Goal: Complete application form: Complete application form

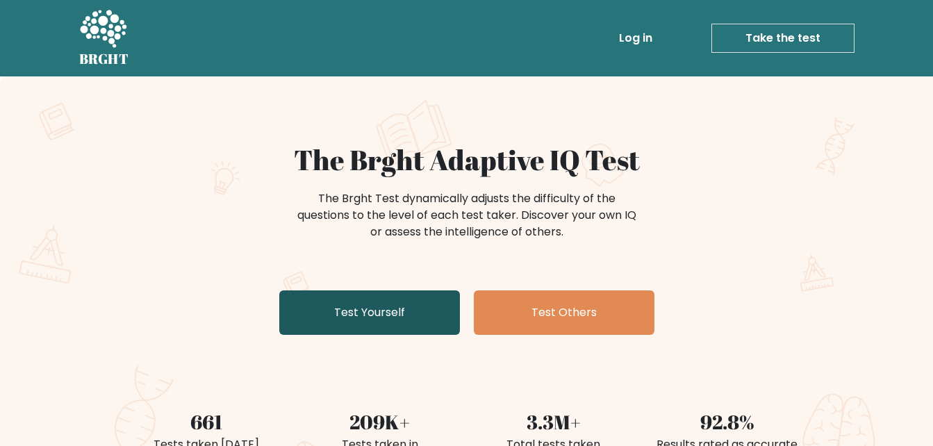
scroll to position [69, 0]
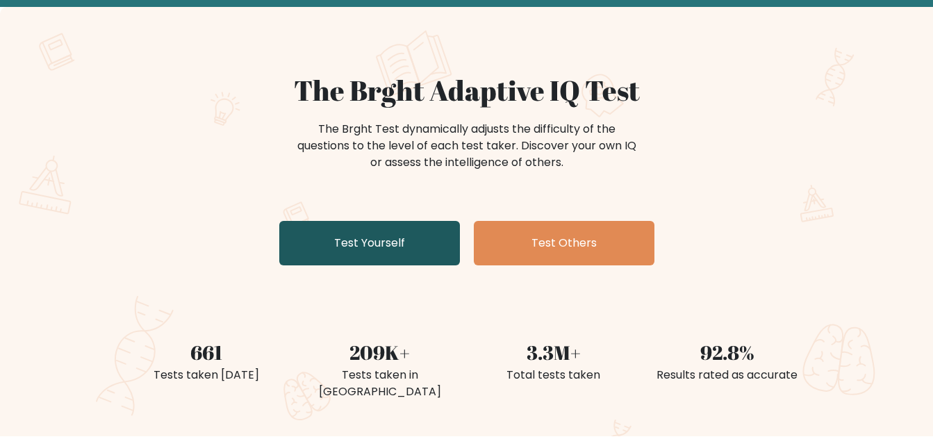
click at [406, 255] on link "Test Yourself" at bounding box center [369, 243] width 181 height 44
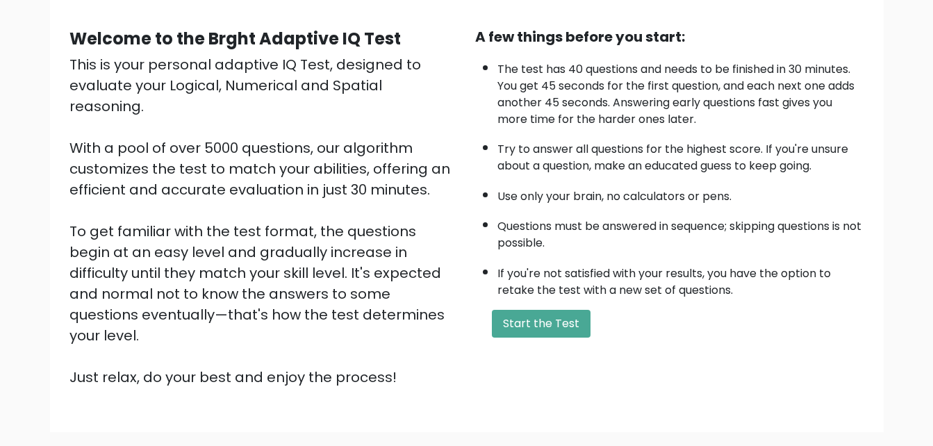
scroll to position [190, 0]
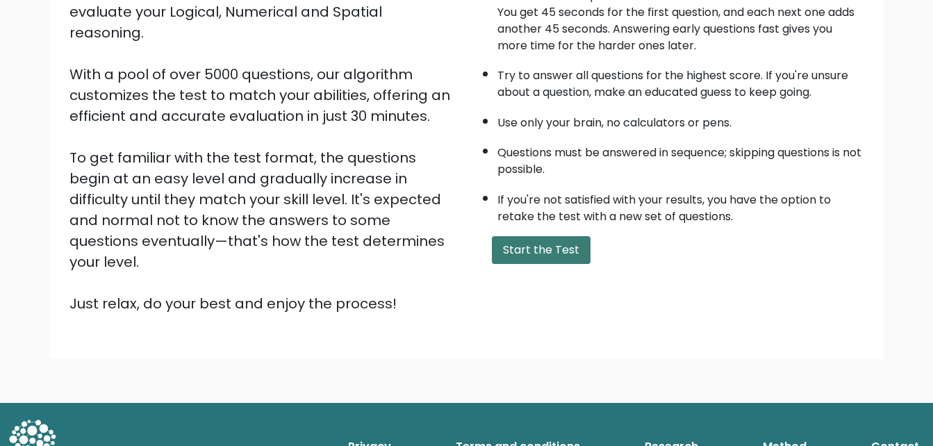
click at [532, 237] on button "Start the Test" at bounding box center [541, 250] width 99 height 28
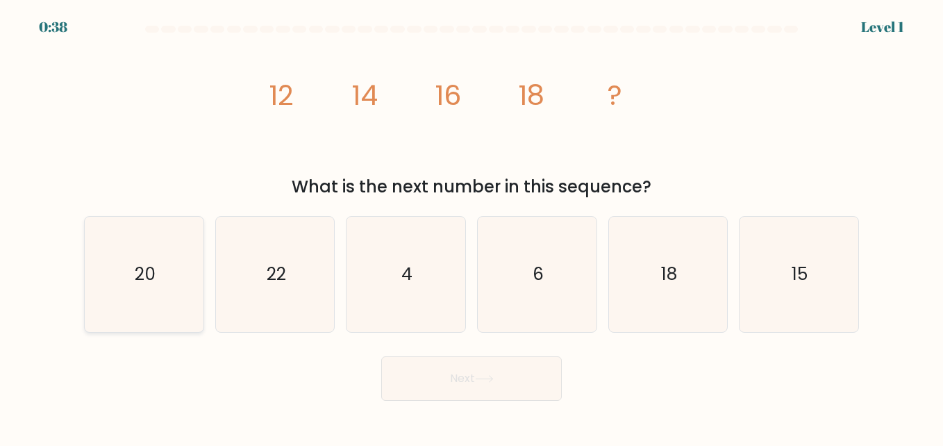
click at [149, 269] on text "20" at bounding box center [145, 274] width 21 height 24
click at [471, 226] on input "a. 20" at bounding box center [471, 224] width 1 height 3
radio input "true"
drag, startPoint x: 497, startPoint y: 403, endPoint x: 499, endPoint y: 394, distance: 9.3
click at [497, 401] on body "0:36 Level 1" at bounding box center [471, 223] width 943 height 446
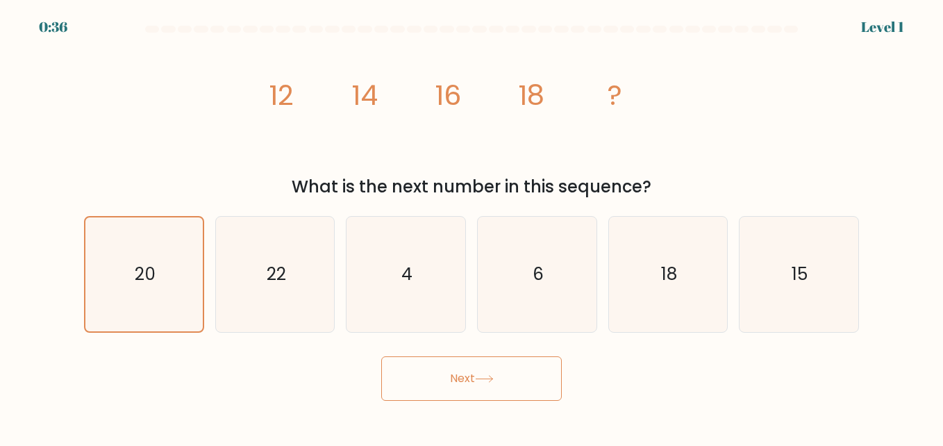
click at [503, 385] on button "Next" at bounding box center [471, 378] width 181 height 44
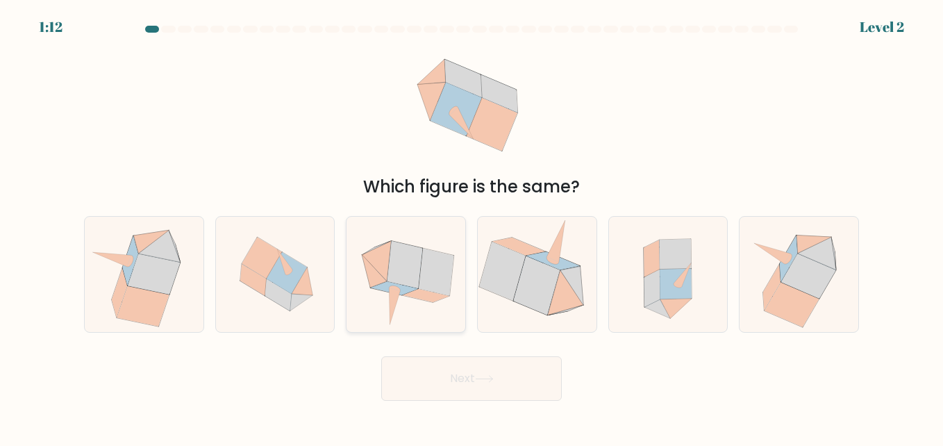
click at [422, 302] on icon at bounding box center [406, 274] width 118 height 115
click at [471, 226] on input "c." at bounding box center [471, 224] width 1 height 3
radio input "true"
click at [479, 365] on button "Next" at bounding box center [471, 378] width 181 height 44
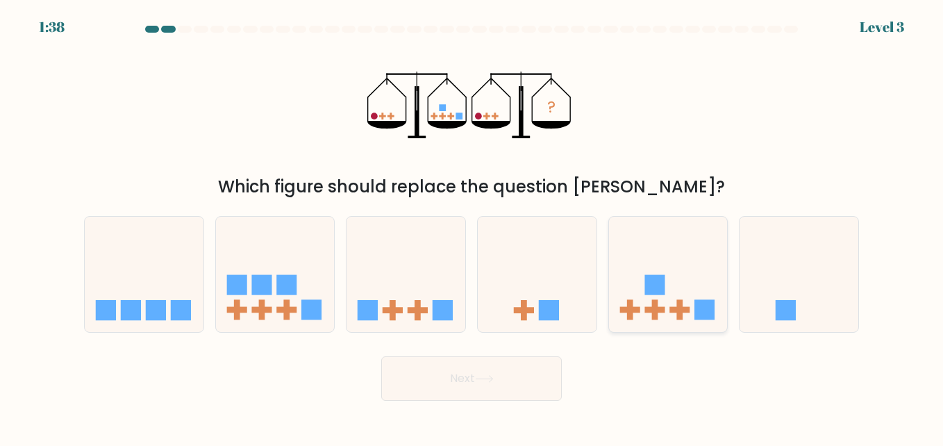
click at [702, 279] on icon at bounding box center [668, 274] width 119 height 98
click at [472, 226] on input "e." at bounding box center [471, 224] width 1 height 3
radio input "true"
click at [508, 365] on button "Next" at bounding box center [471, 378] width 181 height 44
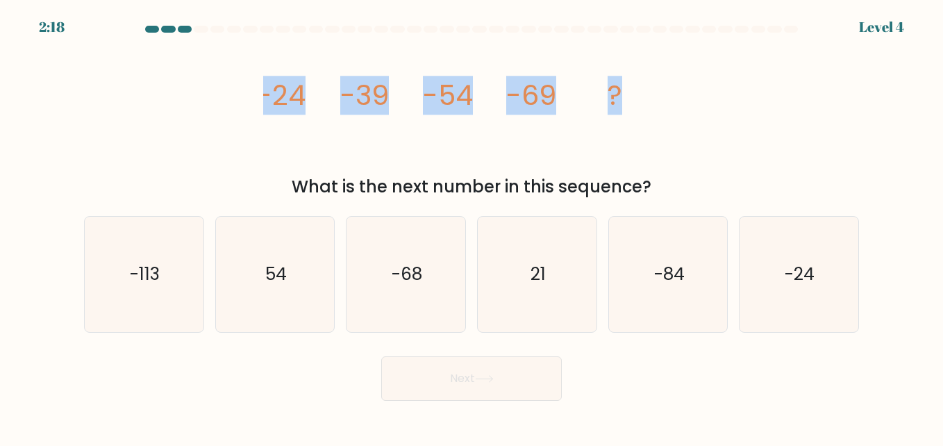
drag, startPoint x: 256, startPoint y: 94, endPoint x: 661, endPoint y: 85, distance: 404.9
click at [661, 85] on div "image/svg+xml -24 -39 -54 -69 ? What is the next number in this sequence?" at bounding box center [472, 118] width 792 height 161
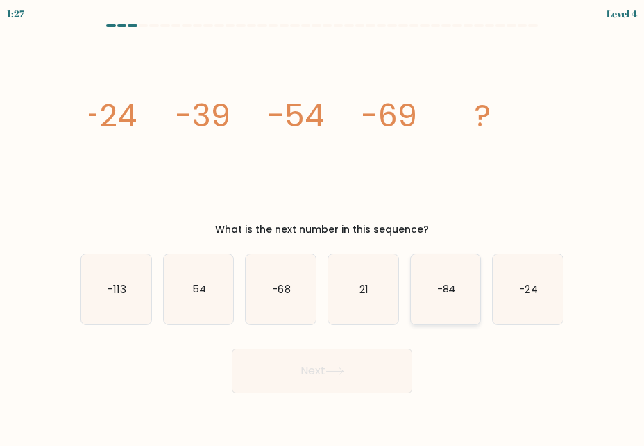
click at [453, 269] on icon "-84" at bounding box center [446, 289] width 70 height 70
click at [323, 226] on input "e. -84" at bounding box center [322, 224] width 1 height 3
radio input "true"
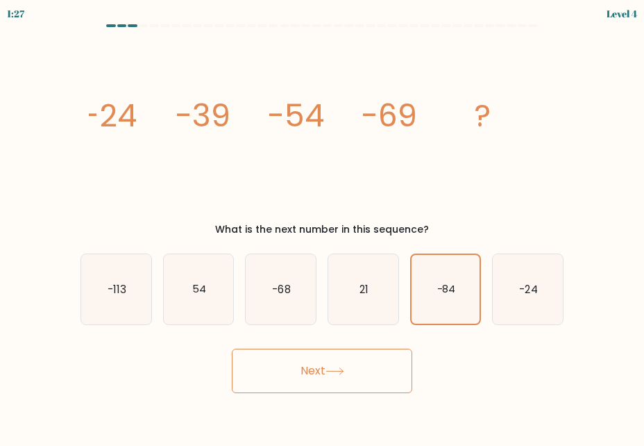
click at [368, 368] on button "Next" at bounding box center [322, 371] width 181 height 44
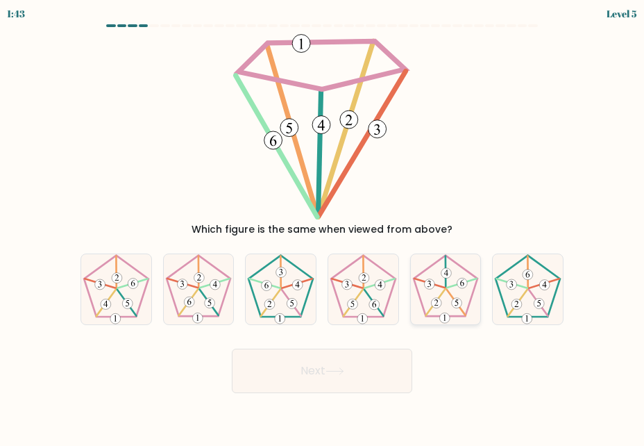
click at [442, 294] on 23 at bounding box center [435, 303] width 19 height 26
click at [323, 226] on input "e." at bounding box center [322, 224] width 1 height 3
radio input "true"
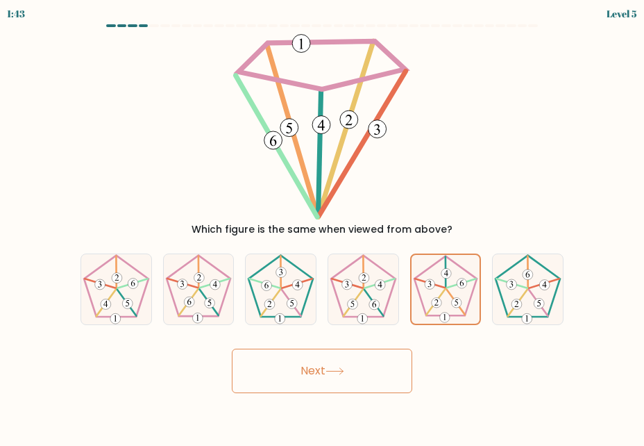
click at [333, 371] on icon at bounding box center [334, 371] width 17 height 6
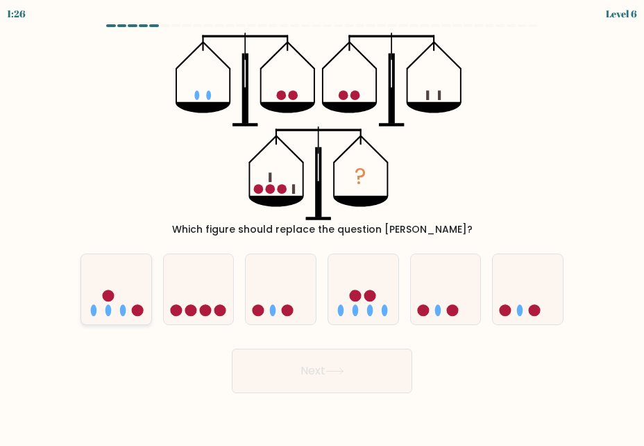
click at [133, 316] on icon at bounding box center [116, 289] width 70 height 58
click at [322, 226] on input "a." at bounding box center [322, 224] width 1 height 3
radio input "true"
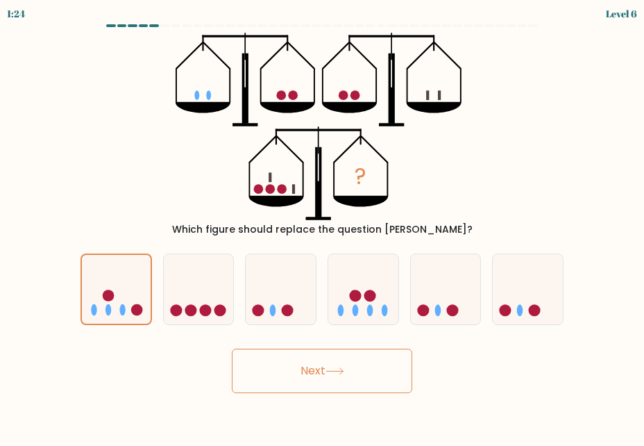
click at [337, 369] on icon at bounding box center [335, 371] width 19 height 8
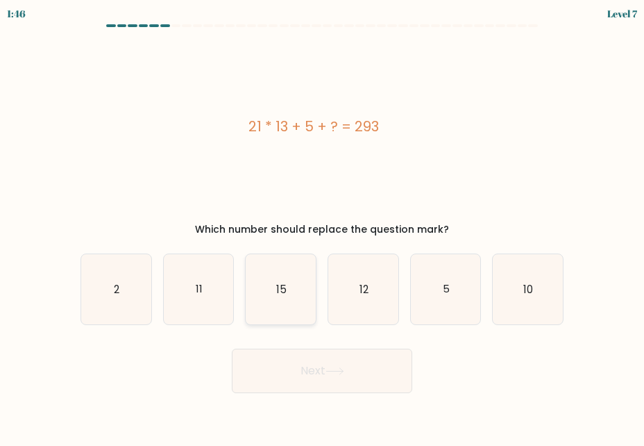
click at [278, 306] on icon "15" at bounding box center [281, 289] width 70 height 70
click at [322, 226] on input "c. 15" at bounding box center [322, 224] width 1 height 3
radio input "true"
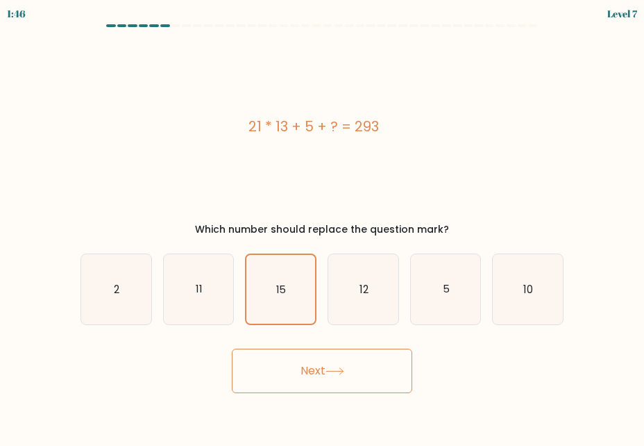
click at [321, 359] on button "Next" at bounding box center [322, 371] width 181 height 44
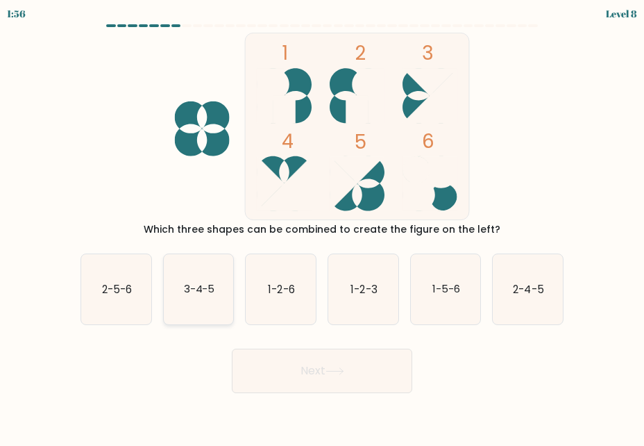
click at [189, 290] on text "3-4-5" at bounding box center [198, 289] width 31 height 15
click at [322, 226] on input "b. 3-4-5" at bounding box center [322, 224] width 1 height 3
radio input "true"
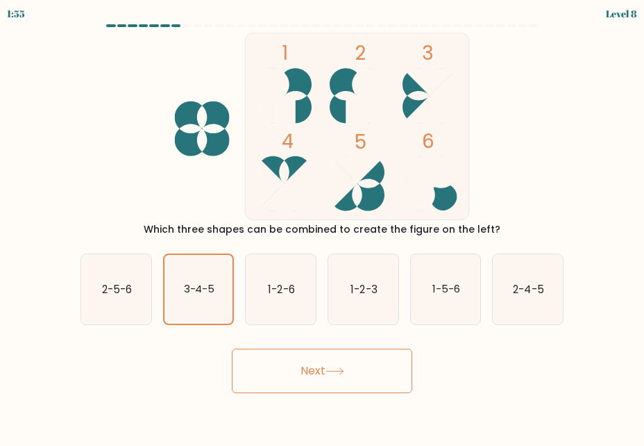
click at [322, 374] on button "Next" at bounding box center [322, 371] width 181 height 44
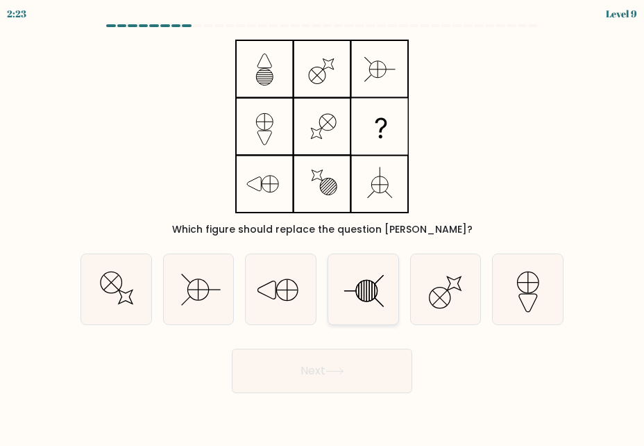
click at [370, 278] on icon at bounding box center [363, 289] width 70 height 70
click at [323, 226] on input "d." at bounding box center [322, 224] width 1 height 3
radio input "true"
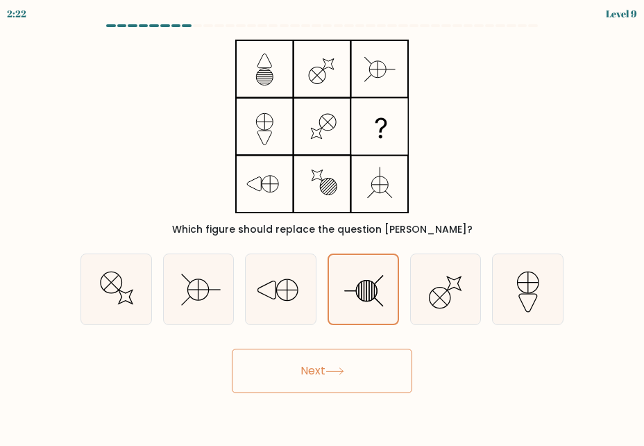
click at [362, 363] on button "Next" at bounding box center [322, 371] width 181 height 44
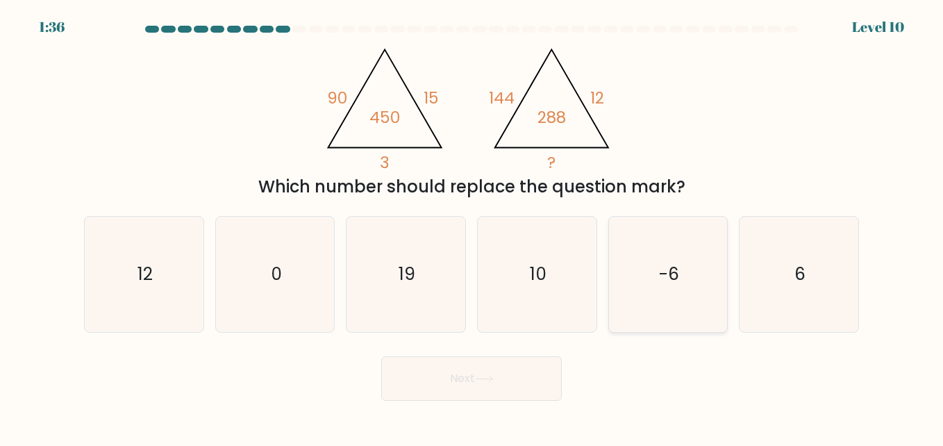
click at [673, 272] on text "-6" at bounding box center [669, 274] width 20 height 24
click at [472, 226] on input "e. -6" at bounding box center [471, 224] width 1 height 3
radio input "true"
click at [483, 374] on button "Next" at bounding box center [471, 378] width 181 height 44
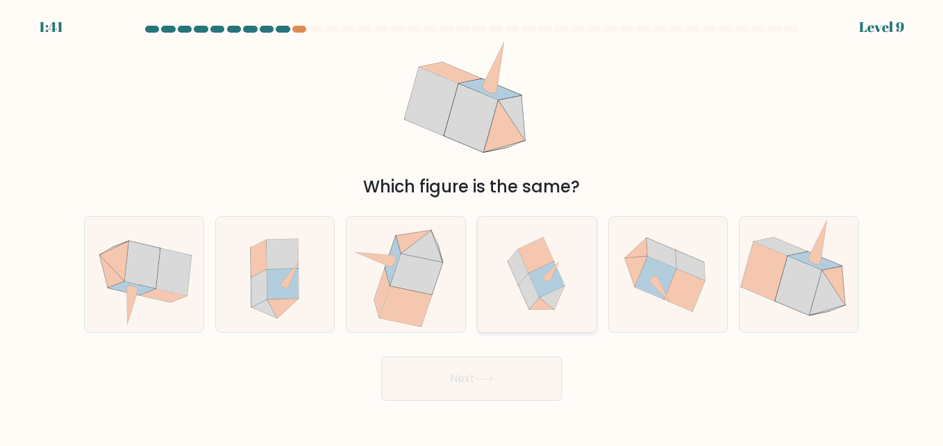
click at [514, 289] on icon at bounding box center [537, 274] width 113 height 115
click at [472, 226] on input "d." at bounding box center [471, 224] width 1 height 3
radio input "true"
click at [513, 352] on div "Next" at bounding box center [472, 374] width 792 height 51
click at [519, 369] on button "Next" at bounding box center [471, 378] width 181 height 44
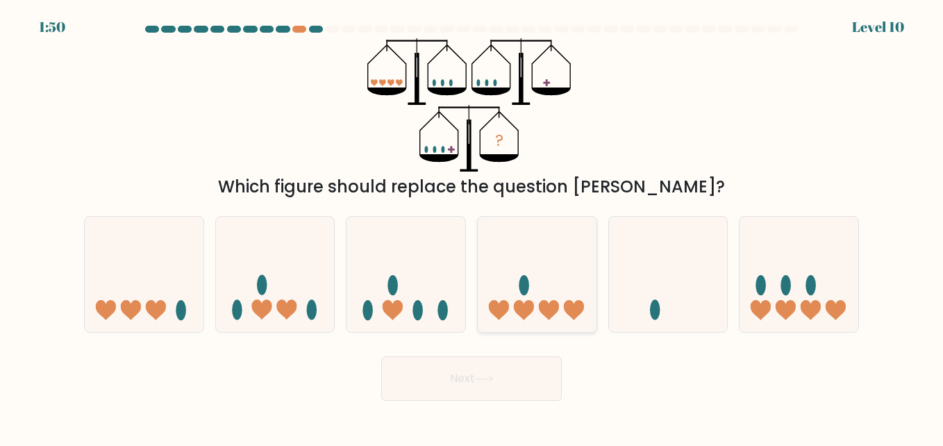
click at [575, 251] on icon at bounding box center [537, 274] width 119 height 98
click at [472, 226] on input "d." at bounding box center [471, 224] width 1 height 3
radio input "true"
click at [515, 380] on button "Next" at bounding box center [471, 378] width 181 height 44
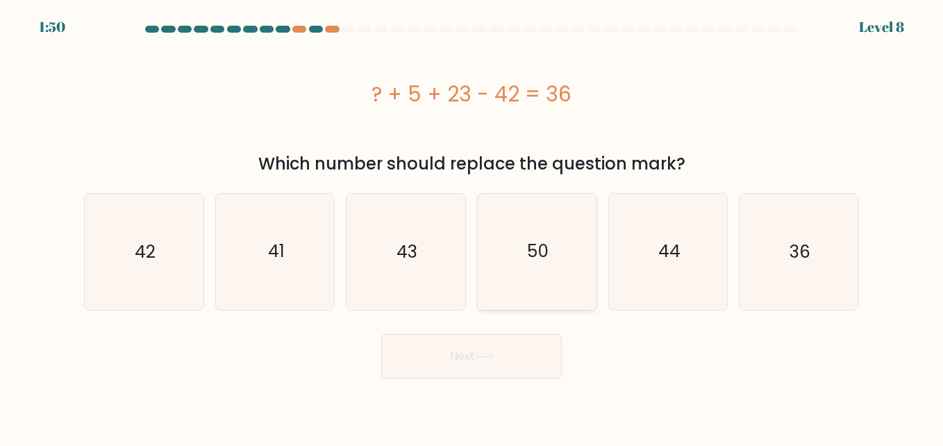
click at [544, 268] on icon "50" at bounding box center [536, 251] width 115 height 115
click at [472, 226] on input "d. 50" at bounding box center [471, 224] width 1 height 3
radio input "true"
click at [528, 356] on button "Next" at bounding box center [471, 356] width 181 height 44
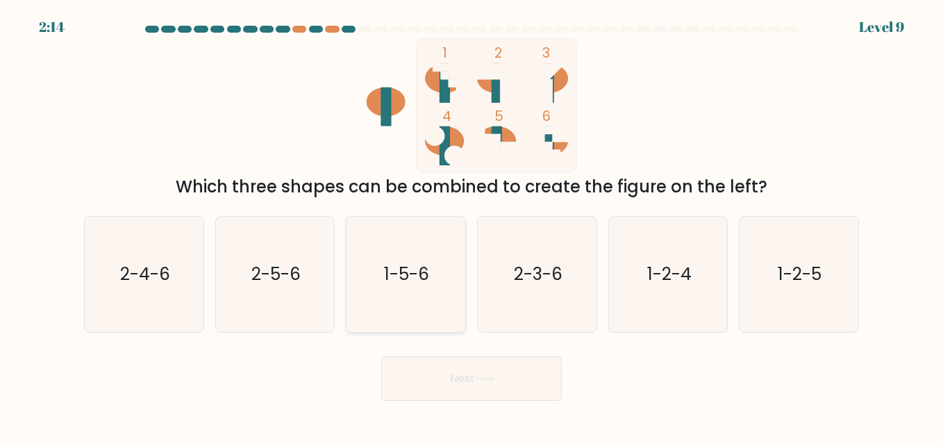
click at [417, 256] on icon "1-5-6" at bounding box center [405, 274] width 115 height 115
click at [471, 226] on input "c. 1-5-6" at bounding box center [471, 224] width 1 height 3
radio input "true"
click at [526, 394] on button "Next" at bounding box center [471, 378] width 181 height 44
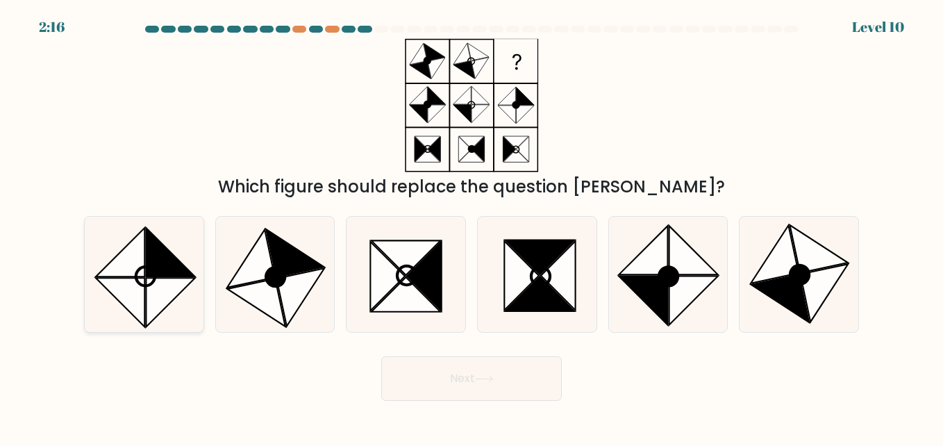
click at [132, 289] on icon at bounding box center [120, 302] width 49 height 49
click at [471, 226] on input "a." at bounding box center [471, 224] width 1 height 3
radio input "true"
click at [517, 379] on button "Next" at bounding box center [471, 378] width 181 height 44
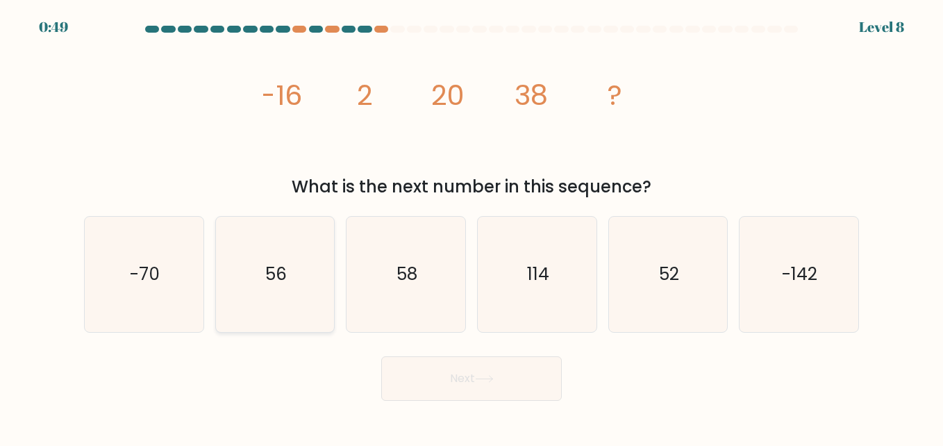
click at [328, 296] on icon "56" at bounding box center [274, 274] width 115 height 115
click at [471, 226] on input "b. 56" at bounding box center [471, 224] width 1 height 3
radio input "true"
click at [489, 393] on button "Next" at bounding box center [471, 378] width 181 height 44
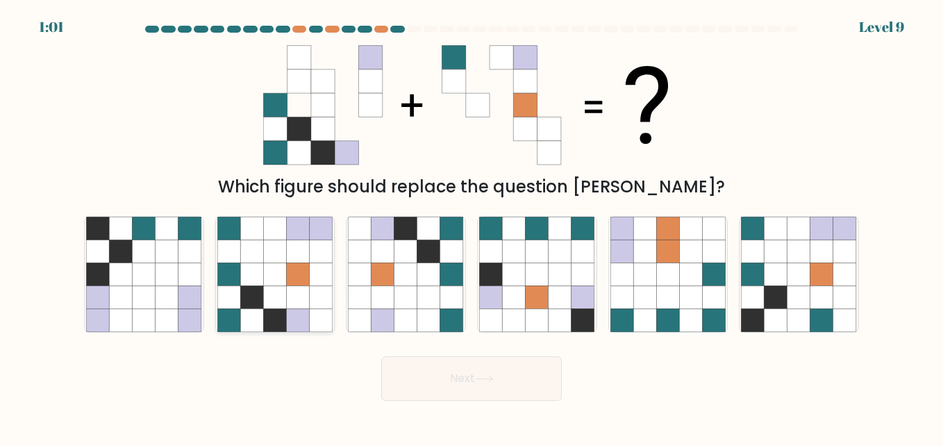
click at [256, 269] on icon at bounding box center [251, 273] width 23 height 23
click at [471, 226] on input "b." at bounding box center [471, 224] width 1 height 3
radio input "true"
click at [507, 367] on button "Next" at bounding box center [471, 378] width 181 height 44
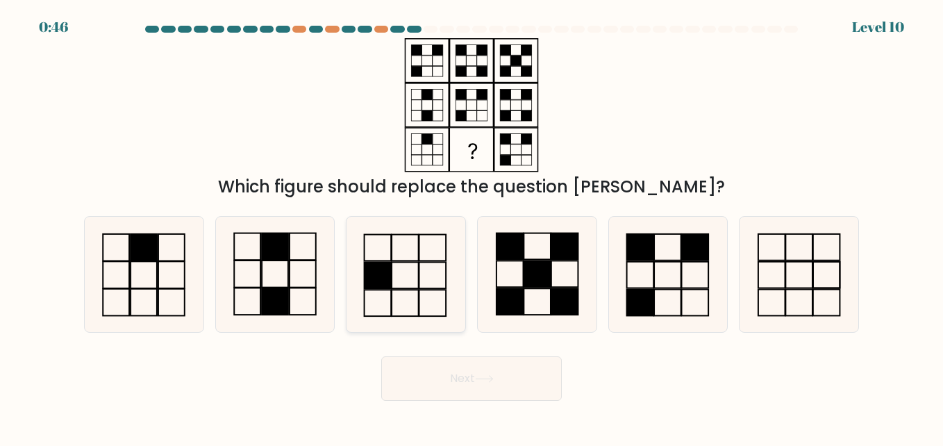
click at [401, 271] on icon at bounding box center [405, 274] width 115 height 115
click at [471, 226] on input "c." at bounding box center [471, 224] width 1 height 3
radio input "true"
click at [294, 259] on icon at bounding box center [274, 274] width 115 height 115
click at [471, 226] on input "b." at bounding box center [471, 224] width 1 height 3
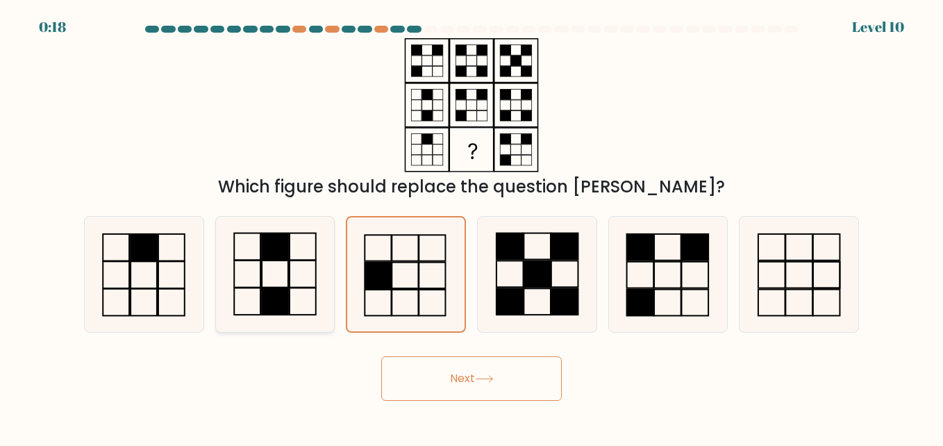
radio input "true"
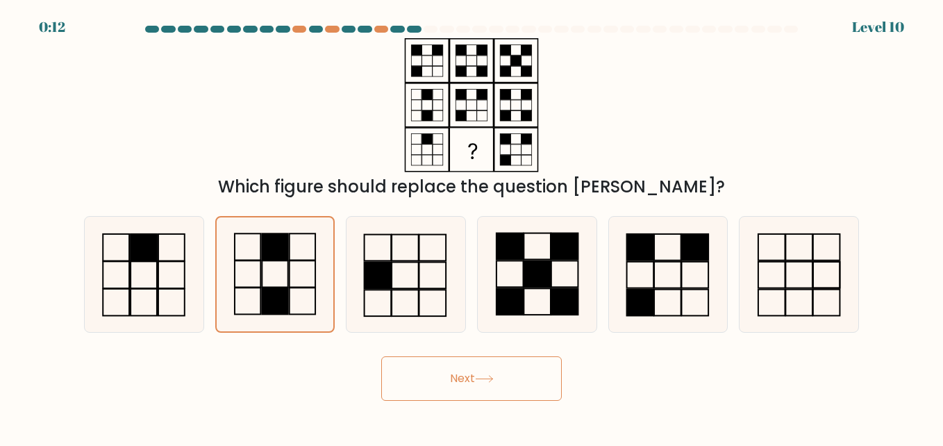
click at [517, 383] on button "Next" at bounding box center [471, 378] width 181 height 44
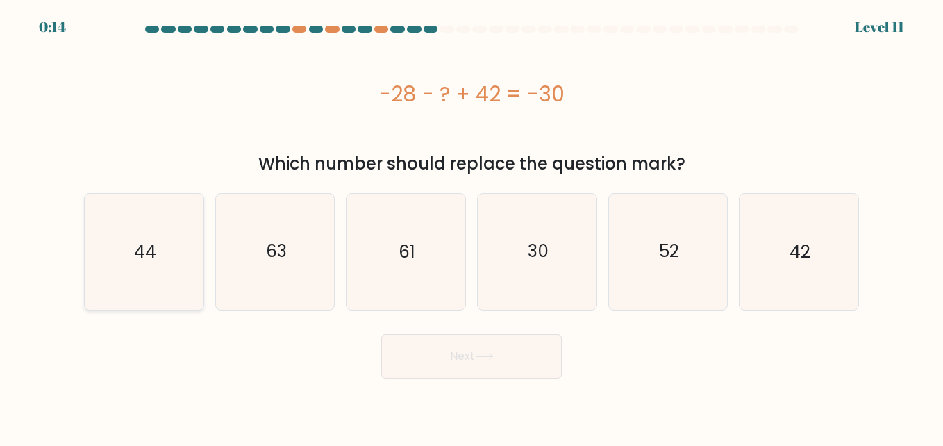
click at [157, 237] on icon "44" at bounding box center [143, 251] width 115 height 115
click at [471, 226] on input "a. 44" at bounding box center [471, 224] width 1 height 3
radio input "true"
click at [542, 362] on button "Next" at bounding box center [471, 356] width 181 height 44
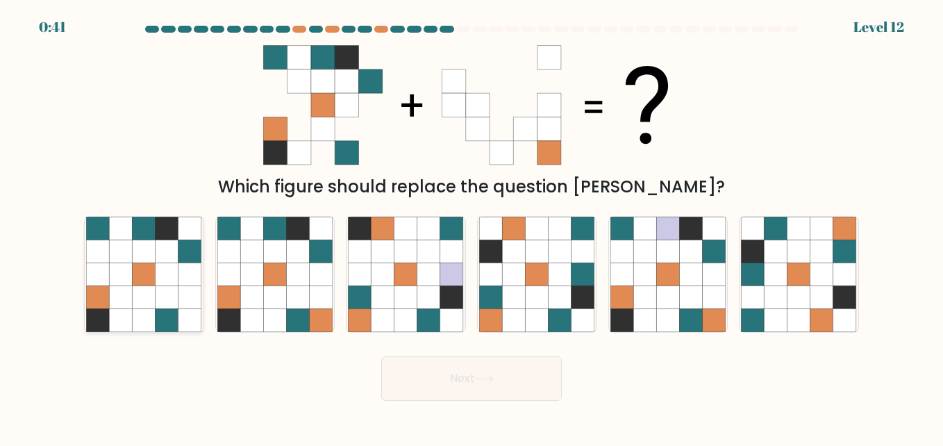
click at [176, 297] on icon at bounding box center [167, 297] width 23 height 23
click at [471, 226] on input "a." at bounding box center [471, 224] width 1 height 3
radio input "true"
click at [303, 287] on icon at bounding box center [298, 297] width 23 height 23
click at [471, 226] on input "b." at bounding box center [471, 224] width 1 height 3
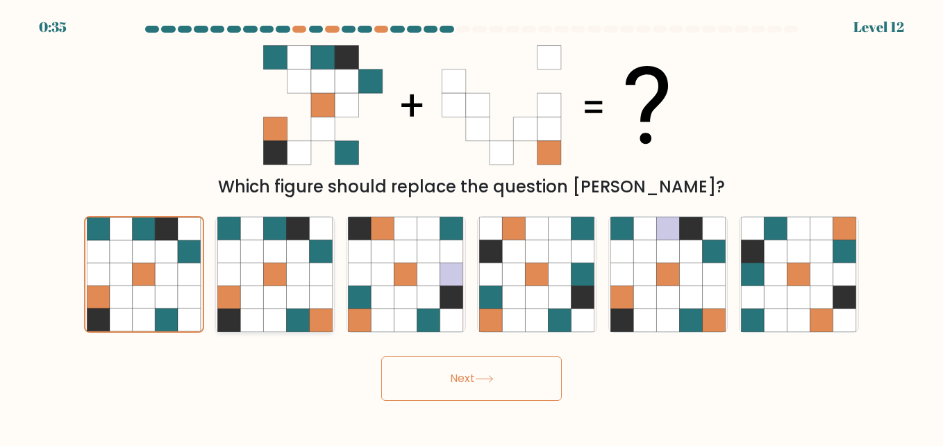
radio input "true"
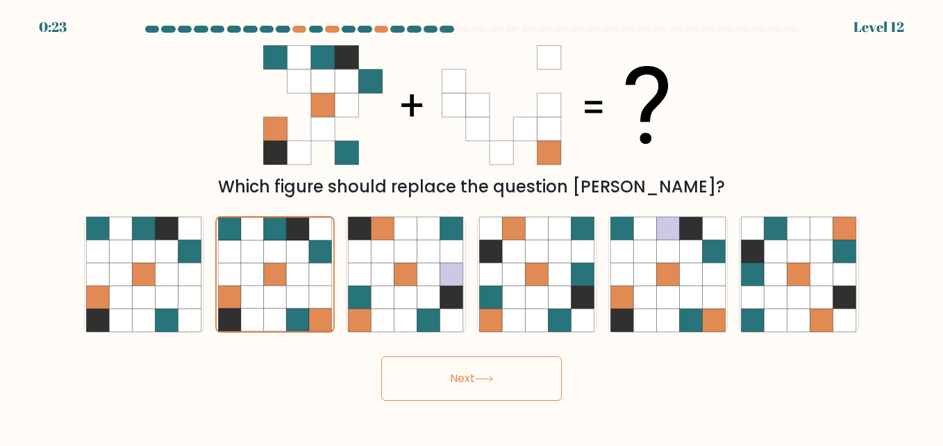
click at [553, 380] on button "Next" at bounding box center [471, 378] width 181 height 44
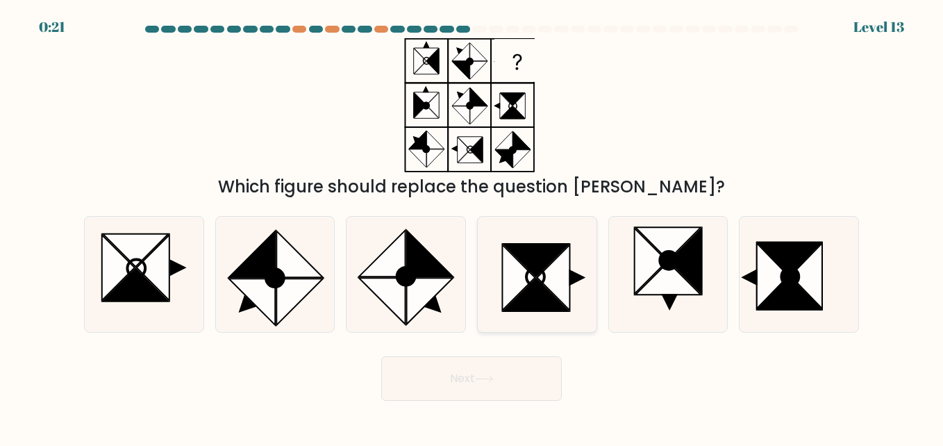
click at [569, 284] on icon at bounding box center [553, 276] width 33 height 65
click at [472, 226] on input "d." at bounding box center [471, 224] width 1 height 3
radio input "true"
click at [507, 390] on button "Next" at bounding box center [471, 378] width 181 height 44
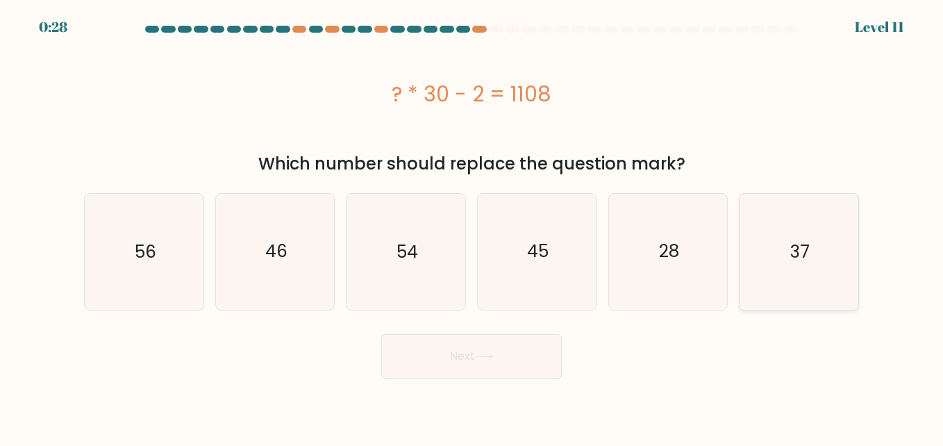
click at [794, 265] on icon "37" at bounding box center [798, 251] width 115 height 115
click at [472, 226] on input "f. 37" at bounding box center [471, 224] width 1 height 3
radio input "true"
click at [470, 346] on button "Next" at bounding box center [471, 356] width 181 height 44
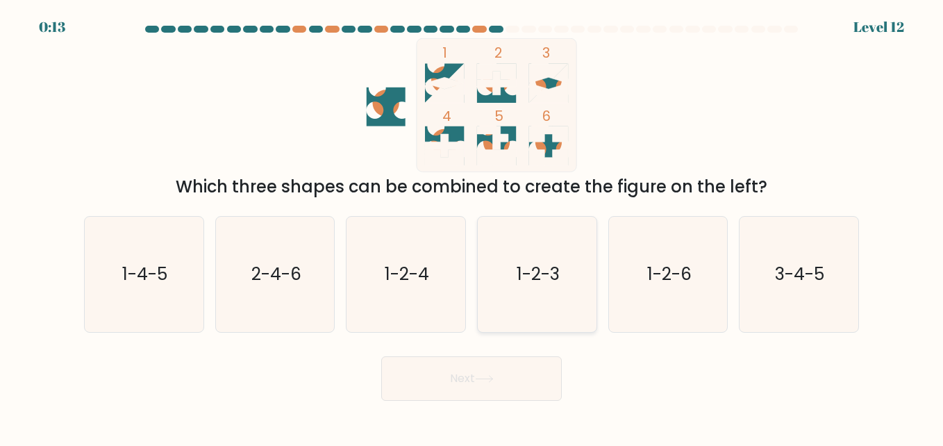
click at [521, 262] on icon "1-2-3" at bounding box center [536, 274] width 115 height 115
click at [472, 226] on input "d. 1-2-3" at bounding box center [471, 224] width 1 height 3
radio input "true"
click at [493, 378] on icon at bounding box center [484, 379] width 19 height 8
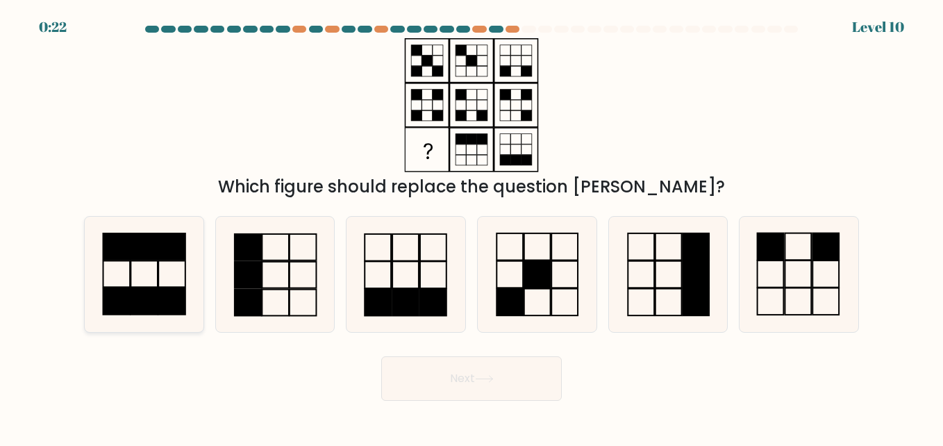
click at [143, 274] on icon at bounding box center [143, 274] width 115 height 115
click at [471, 226] on input "a." at bounding box center [471, 224] width 1 height 3
radio input "true"
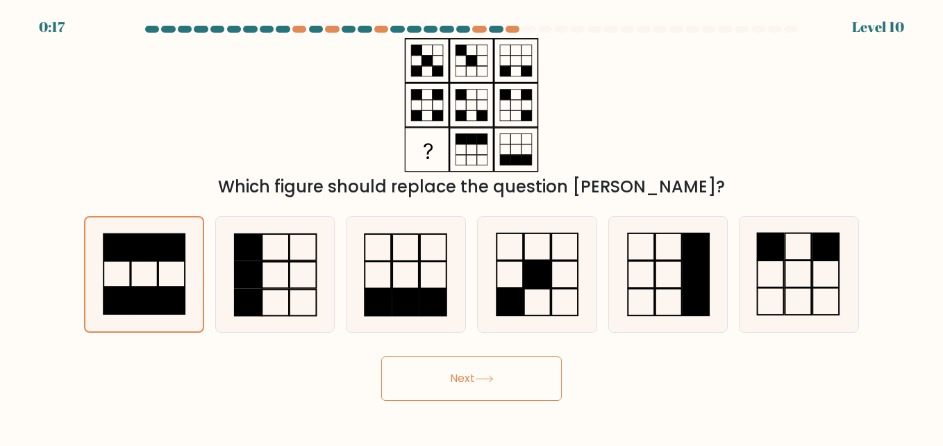
click at [519, 383] on button "Next" at bounding box center [471, 378] width 181 height 44
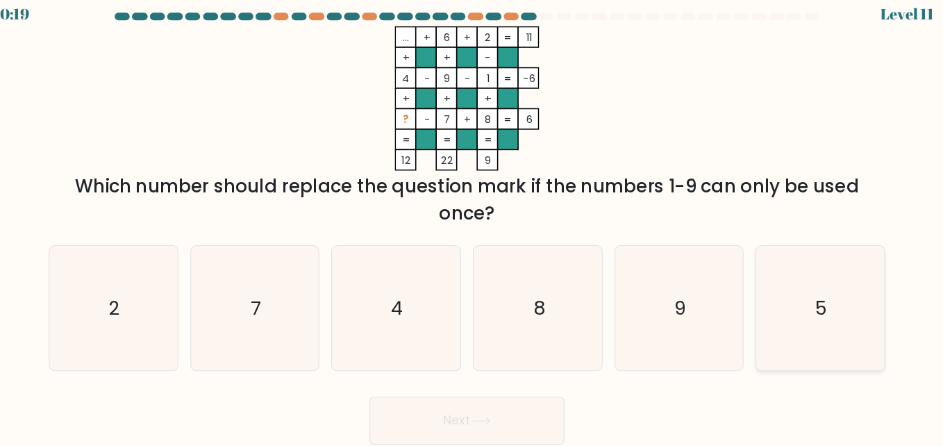
drag, startPoint x: 797, startPoint y: 316, endPoint x: 758, endPoint y: 305, distance: 41.1
click at [796, 316] on icon "5" at bounding box center [798, 299] width 115 height 115
click at [472, 226] on input "f. 5" at bounding box center [471, 224] width 1 height 3
radio input "true"
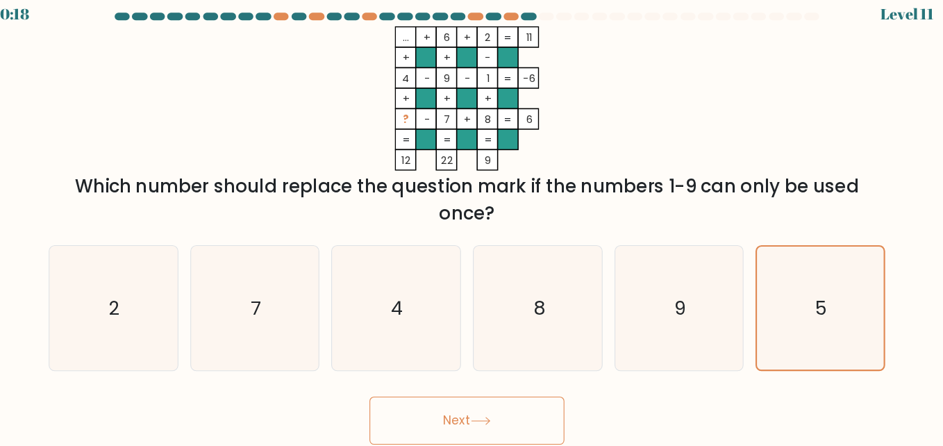
click at [503, 399] on button "Next" at bounding box center [471, 403] width 181 height 44
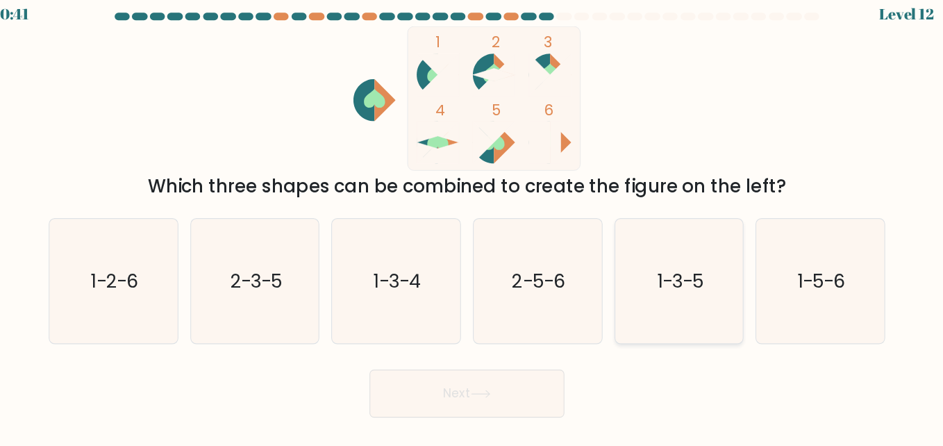
click at [680, 277] on text "1-3-5" at bounding box center [669, 274] width 44 height 24
click at [472, 226] on input "e. 1-3-5" at bounding box center [471, 224] width 1 height 3
radio input "true"
click at [546, 365] on button "Next" at bounding box center [471, 378] width 181 height 44
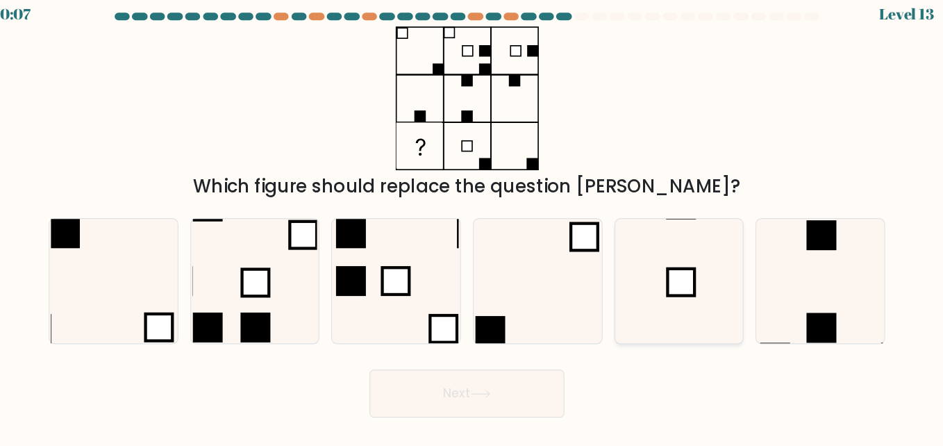
click at [653, 271] on icon at bounding box center [667, 274] width 115 height 115
click at [472, 226] on input "e." at bounding box center [471, 224] width 1 height 3
radio input "true"
click at [506, 370] on button "Next" at bounding box center [471, 378] width 181 height 44
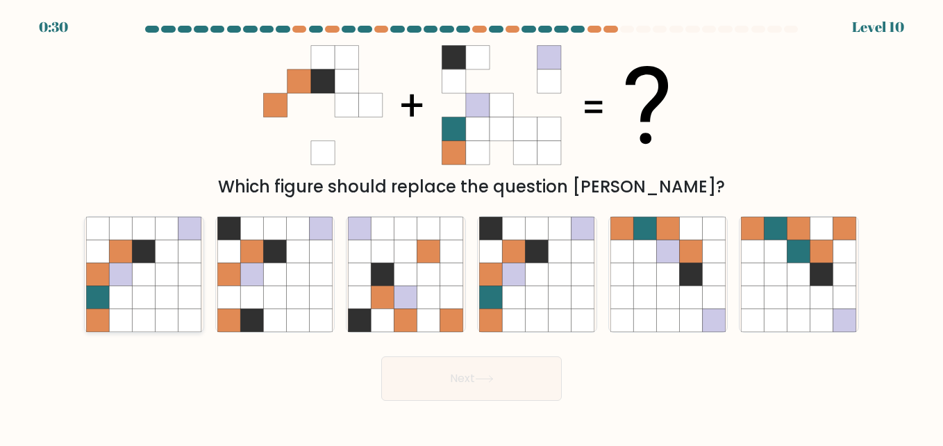
click at [143, 294] on icon at bounding box center [144, 297] width 23 height 23
click at [471, 226] on input "a." at bounding box center [471, 224] width 1 height 3
radio input "true"
click at [513, 385] on button "Next" at bounding box center [471, 378] width 181 height 44
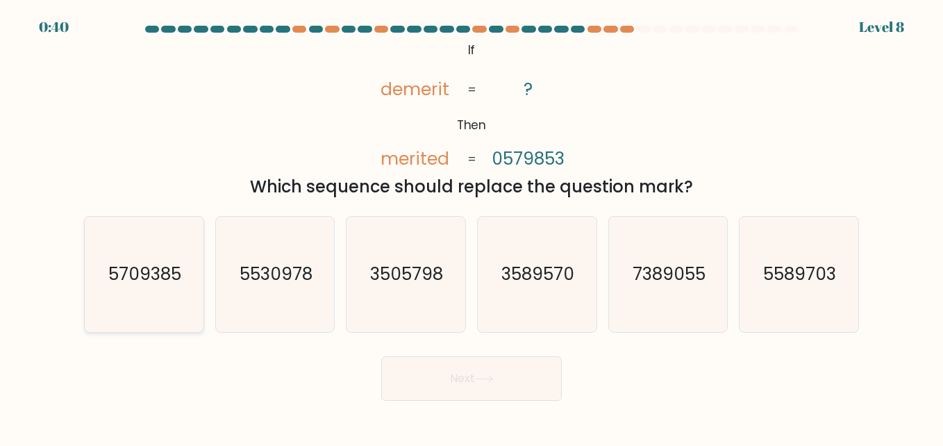
click at [104, 259] on icon "5709385" at bounding box center [143, 274] width 115 height 115
click at [471, 226] on input "a. 5709385" at bounding box center [471, 224] width 1 height 3
radio input "true"
click at [501, 372] on button "Next" at bounding box center [471, 378] width 181 height 44
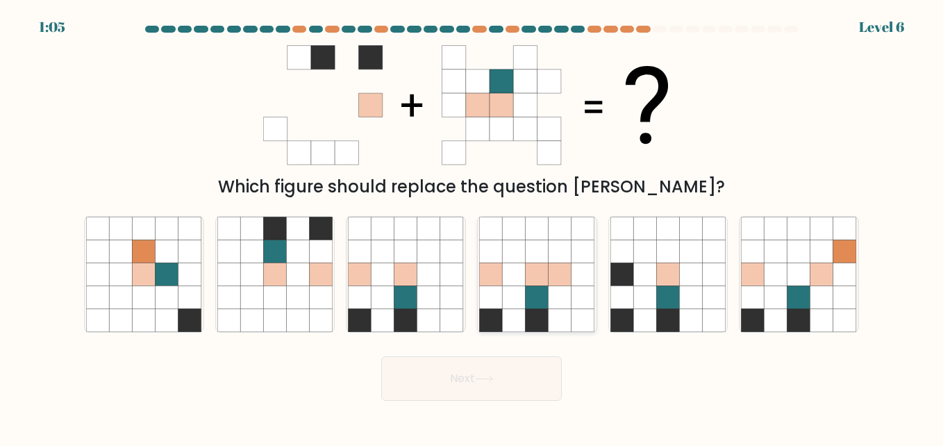
click at [551, 284] on icon at bounding box center [560, 273] width 23 height 23
click at [472, 226] on input "d." at bounding box center [471, 224] width 1 height 3
radio input "true"
click at [505, 380] on button "Next" at bounding box center [471, 378] width 181 height 44
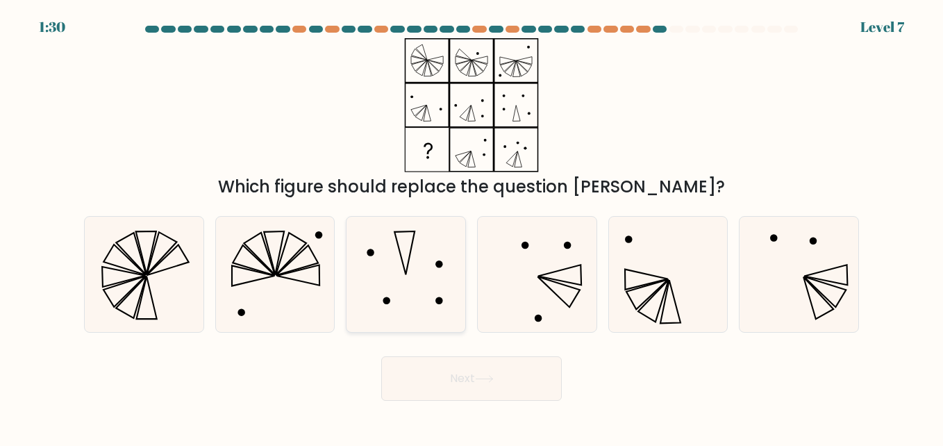
click at [423, 250] on icon at bounding box center [405, 274] width 115 height 115
click at [471, 226] on input "c." at bounding box center [471, 224] width 1 height 3
radio input "true"
click at [528, 258] on icon at bounding box center [536, 274] width 115 height 115
click at [472, 226] on input "d." at bounding box center [471, 224] width 1 height 3
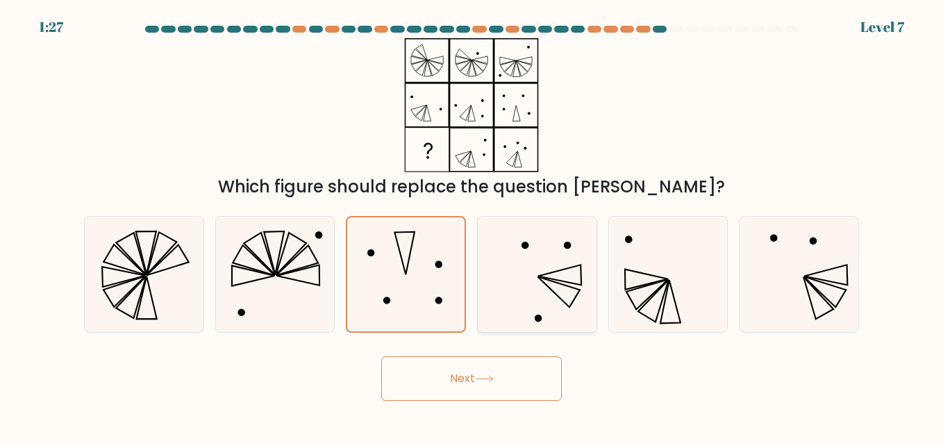
radio input "true"
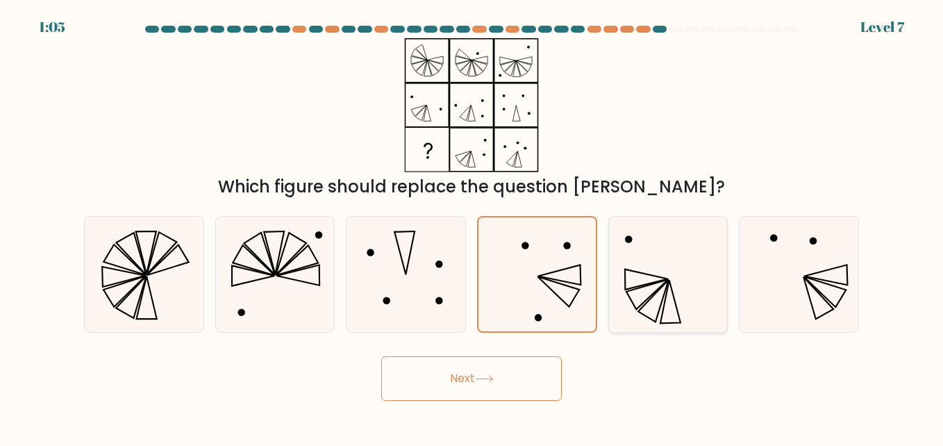
click at [651, 284] on icon at bounding box center [647, 294] width 42 height 30
click at [472, 226] on input "e." at bounding box center [471, 224] width 1 height 3
radio input "true"
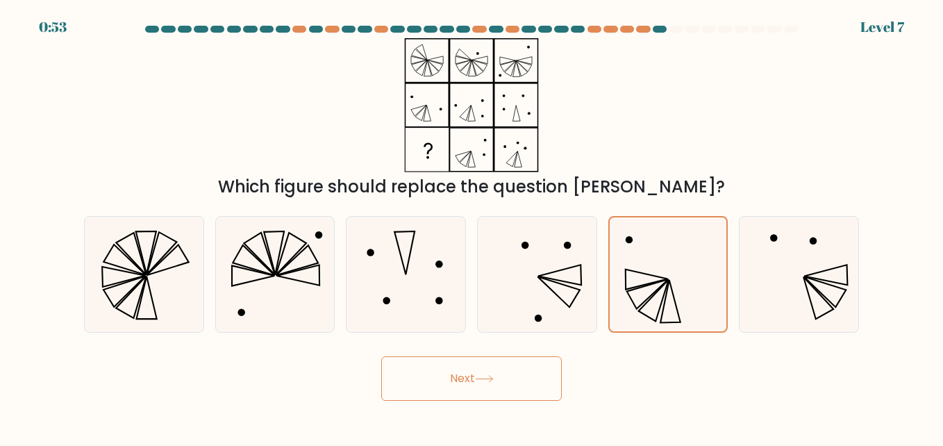
click at [530, 382] on button "Next" at bounding box center [471, 378] width 181 height 44
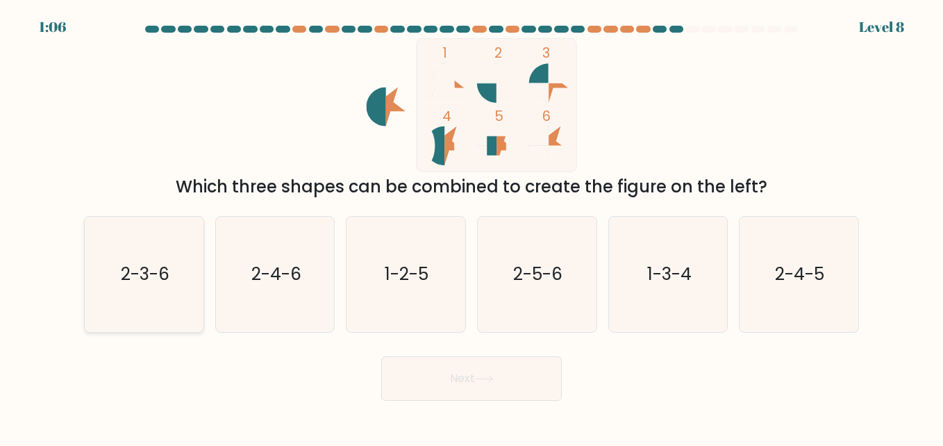
click at [172, 296] on icon "2-3-6" at bounding box center [143, 274] width 115 height 115
click at [471, 226] on input "a. 2-3-6" at bounding box center [471, 224] width 1 height 3
radio input "true"
click at [515, 386] on button "Next" at bounding box center [471, 378] width 181 height 44
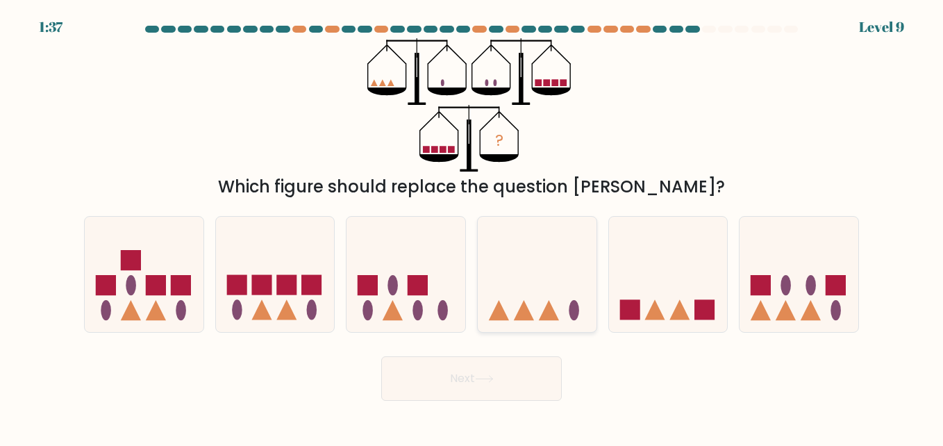
click at [584, 267] on icon at bounding box center [537, 274] width 119 height 98
click at [472, 226] on input "d." at bounding box center [471, 224] width 1 height 3
radio input "true"
click at [517, 378] on button "Next" at bounding box center [471, 378] width 181 height 44
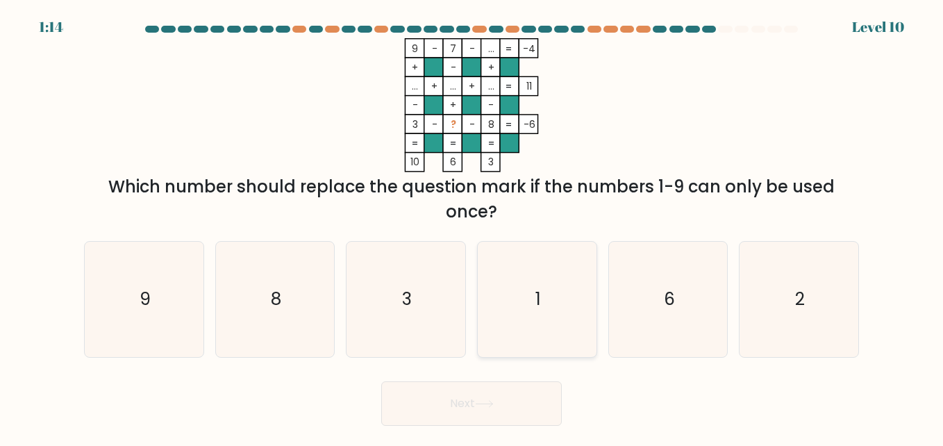
click at [539, 316] on icon "1" at bounding box center [536, 299] width 115 height 115
click at [472, 226] on input "d. 1" at bounding box center [471, 224] width 1 height 3
radio input "true"
click at [522, 408] on button "Next" at bounding box center [471, 403] width 181 height 44
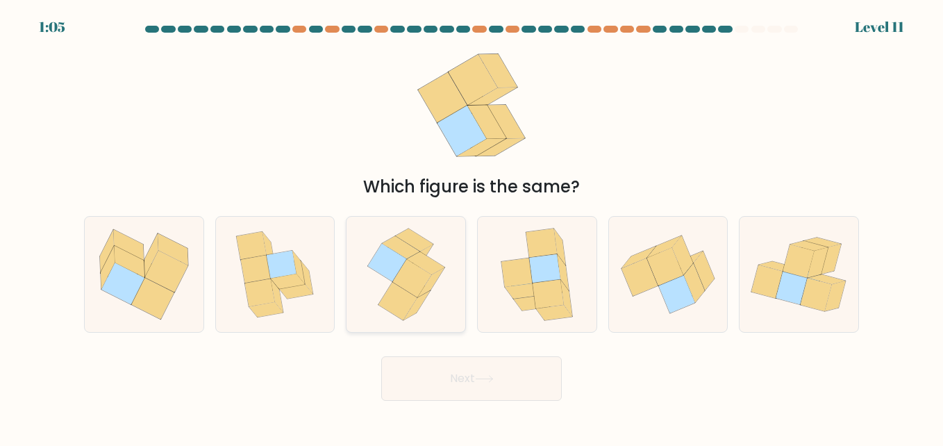
click at [428, 267] on icon at bounding box center [426, 262] width 38 height 23
click at [471, 226] on input "c." at bounding box center [471, 224] width 1 height 3
radio input "true"
click at [503, 372] on button "Next" at bounding box center [471, 378] width 181 height 44
click at [512, 386] on button "Next" at bounding box center [471, 378] width 181 height 44
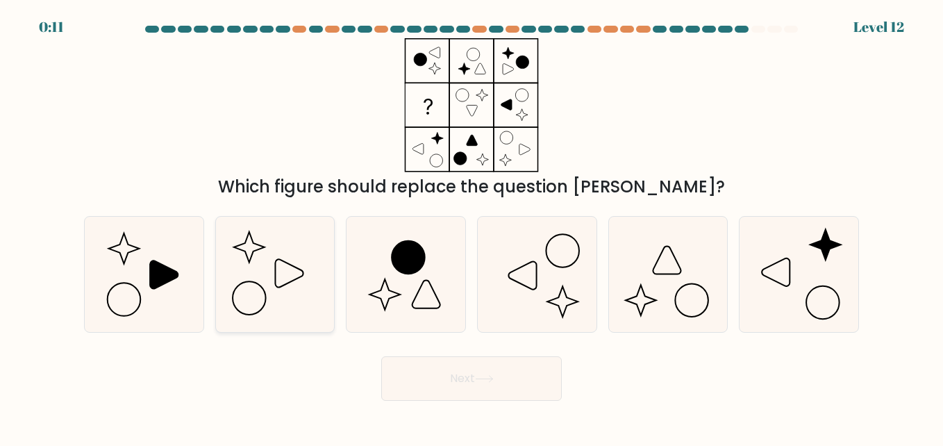
click at [289, 267] on icon at bounding box center [274, 274] width 115 height 115
click at [471, 226] on input "b." at bounding box center [471, 224] width 1 height 3
radio input "true"
click at [436, 367] on button "Next" at bounding box center [471, 378] width 181 height 44
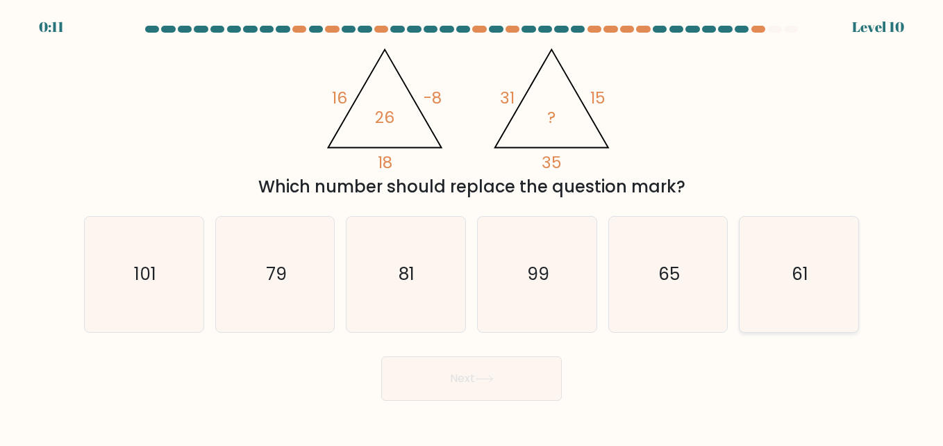
click at [798, 296] on icon "61" at bounding box center [798, 274] width 115 height 115
click at [472, 226] on input "f. 61" at bounding box center [471, 224] width 1 height 3
radio input "true"
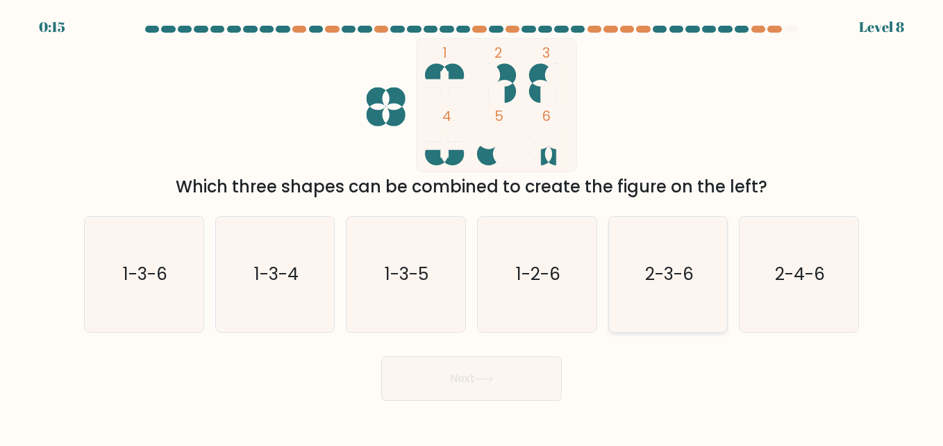
click at [673, 294] on icon "2-3-6" at bounding box center [667, 274] width 115 height 115
click at [472, 226] on input "e. 2-3-6" at bounding box center [471, 224] width 1 height 3
radio input "true"
click at [503, 378] on button "Next" at bounding box center [471, 378] width 181 height 44
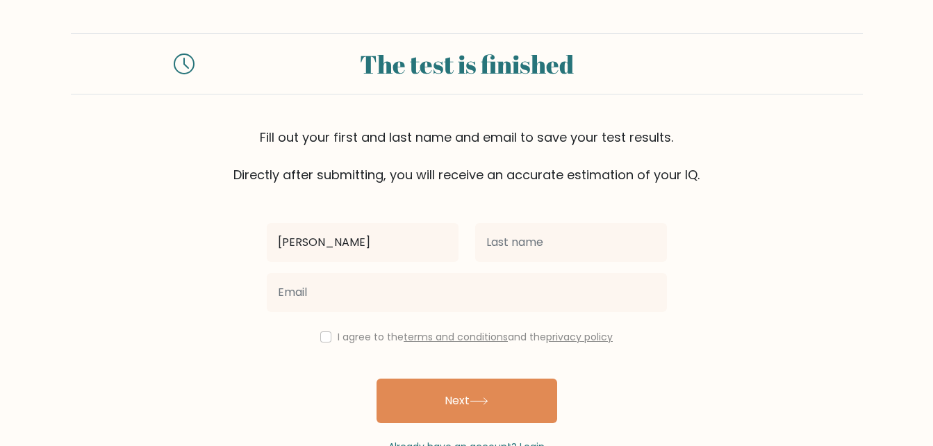
type input "[PERSON_NAME]"
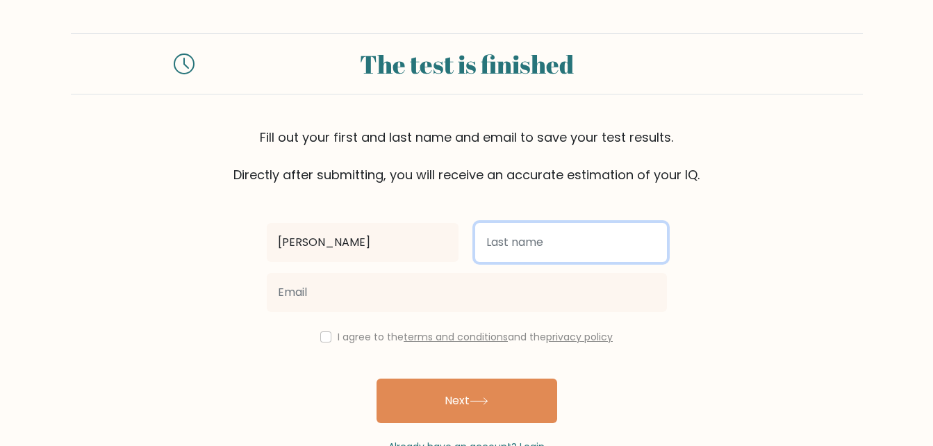
click at [631, 251] on input "text" at bounding box center [571, 242] width 192 height 39
type input "[PERSON_NAME]"
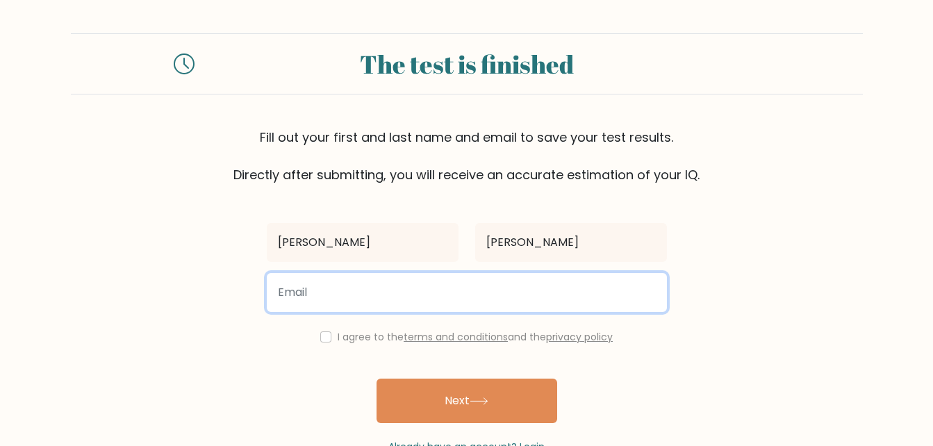
click at [555, 295] on input "email" at bounding box center [467, 292] width 400 height 39
type input "[EMAIL_ADDRESS][DOMAIN_NAME]"
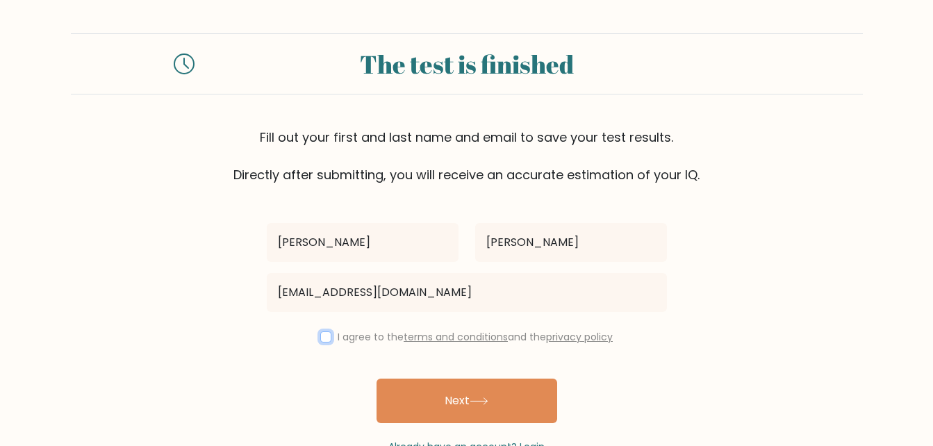
click at [325, 336] on input "checkbox" at bounding box center [325, 336] width 11 height 11
checkbox input "true"
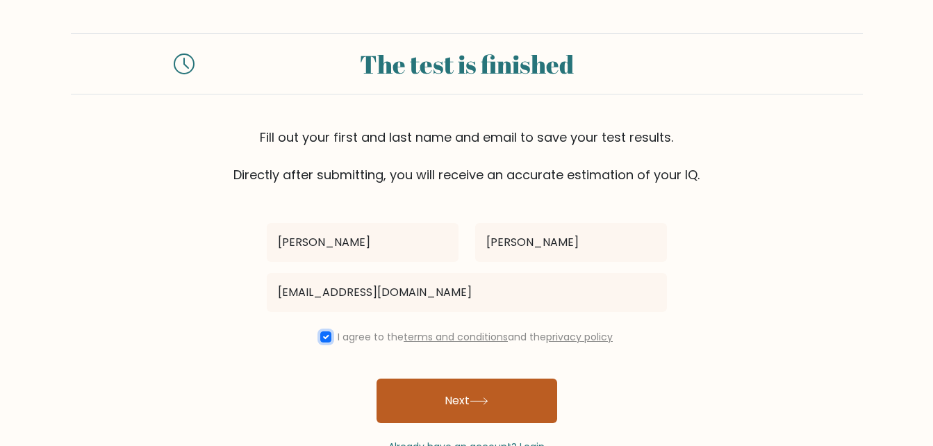
scroll to position [42, 0]
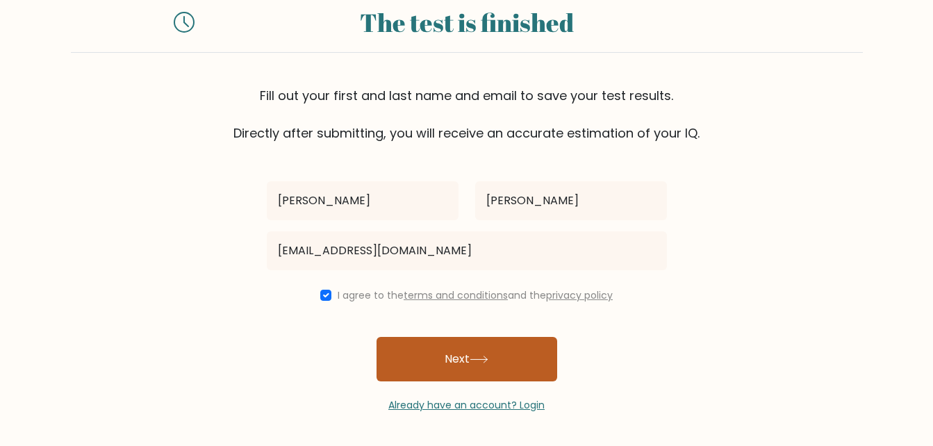
click at [521, 351] on button "Next" at bounding box center [466, 359] width 181 height 44
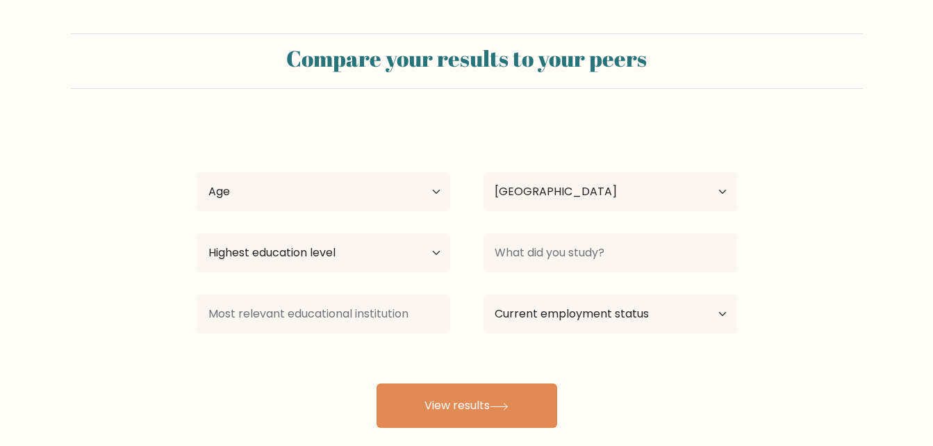
select select "PH"
click at [396, 198] on select "Age Under [DEMOGRAPHIC_DATA] [DEMOGRAPHIC_DATA] [DEMOGRAPHIC_DATA] [DEMOGRAPHIC…" at bounding box center [323, 191] width 253 height 39
select select "18_24"
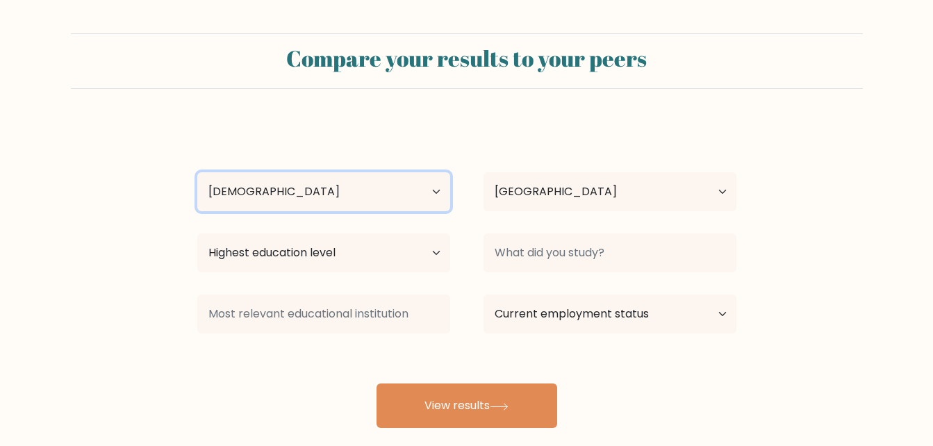
click at [197, 172] on select "Age Under [DEMOGRAPHIC_DATA] [DEMOGRAPHIC_DATA] [DEMOGRAPHIC_DATA] [DEMOGRAPHIC…" at bounding box center [323, 191] width 253 height 39
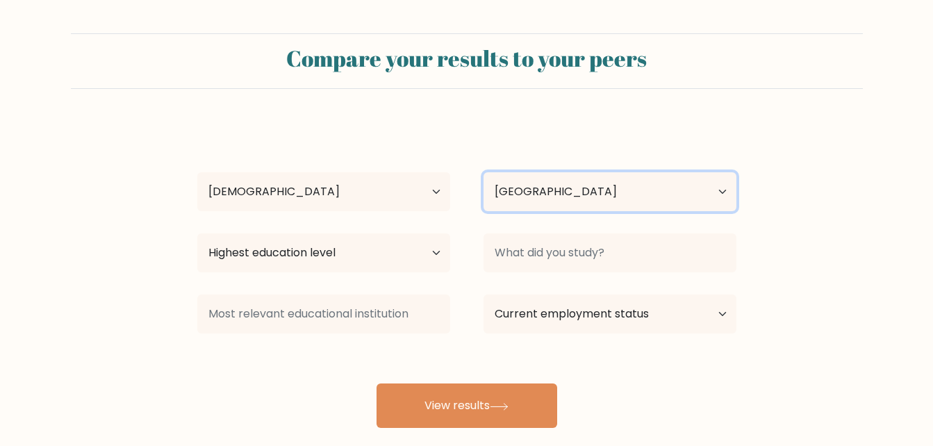
click at [540, 202] on select "Country [GEOGRAPHIC_DATA] [GEOGRAPHIC_DATA] [GEOGRAPHIC_DATA] [US_STATE] [GEOGR…" at bounding box center [609, 191] width 253 height 39
click at [308, 365] on div "[PERSON_NAME] Age Under [DEMOGRAPHIC_DATA] [DEMOGRAPHIC_DATA] [DEMOGRAPHIC_DATA…" at bounding box center [466, 275] width 555 height 306
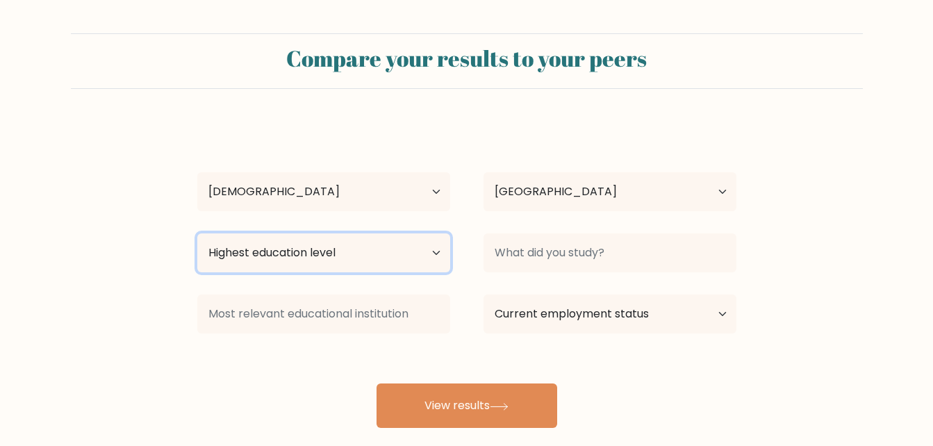
click at [386, 250] on select "Highest education level No schooling Primary Lower Secondary Upper Secondary Oc…" at bounding box center [323, 252] width 253 height 39
select select "bachelors_degree"
click at [197, 233] on select "Highest education level No schooling Primary Lower Secondary Upper Secondary Oc…" at bounding box center [323, 252] width 253 height 39
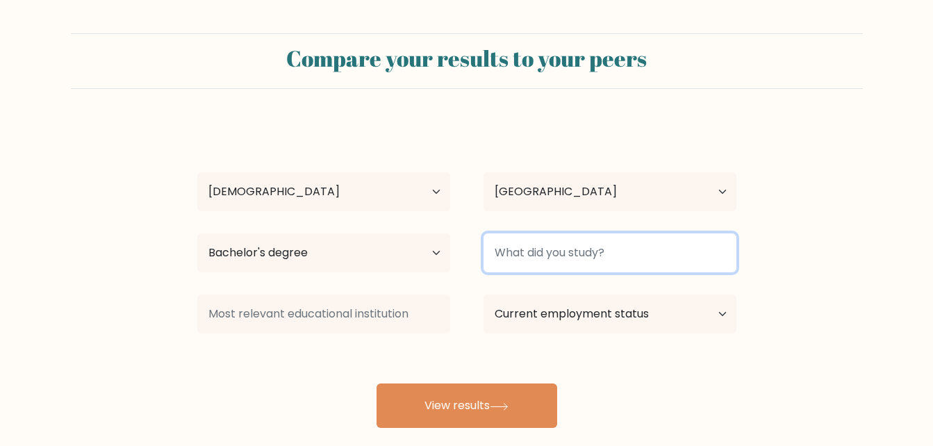
click at [623, 267] on input at bounding box center [609, 252] width 253 height 39
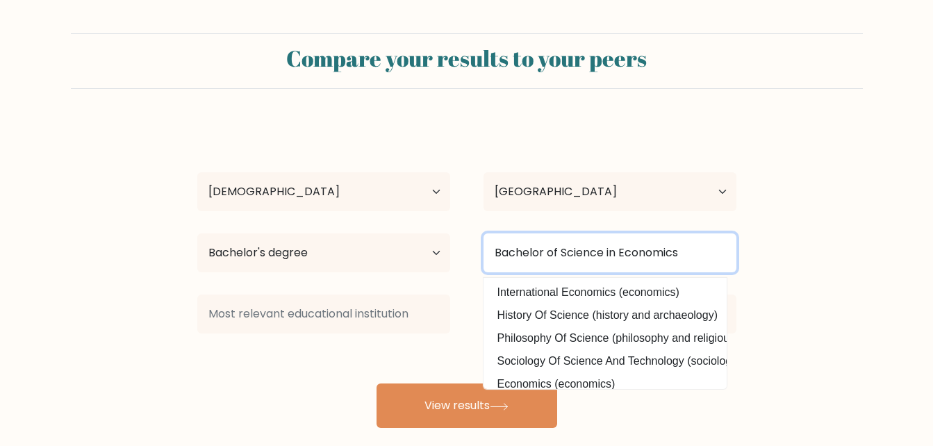
type input "Bachelor of Science in Economics"
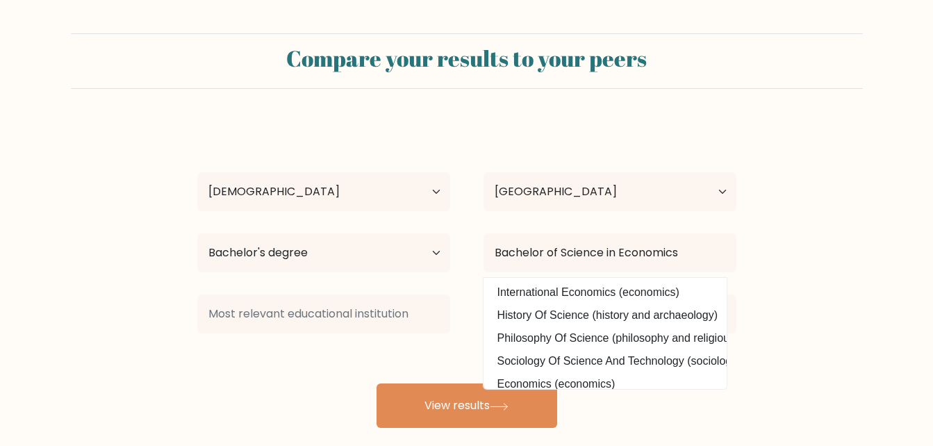
click at [910, 295] on form "Compare your results to your peers Jenelyn Carillo Age Under 18 years old 18-24…" at bounding box center [466, 230] width 933 height 394
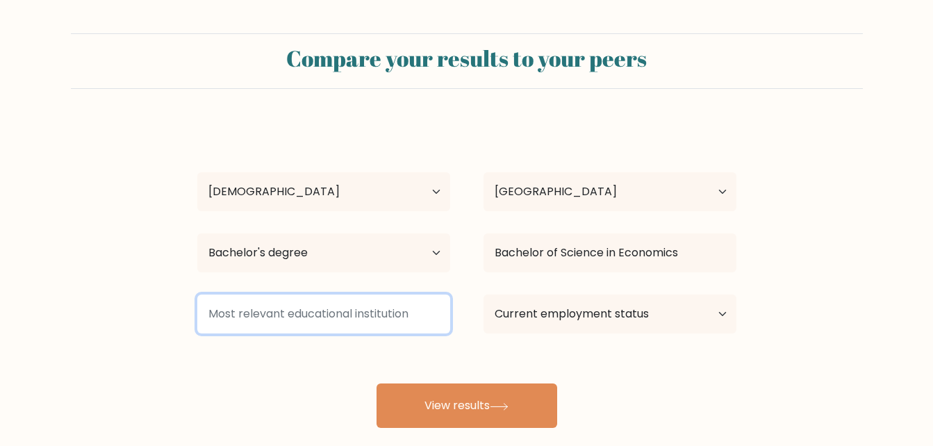
click at [364, 321] on input at bounding box center [323, 313] width 253 height 39
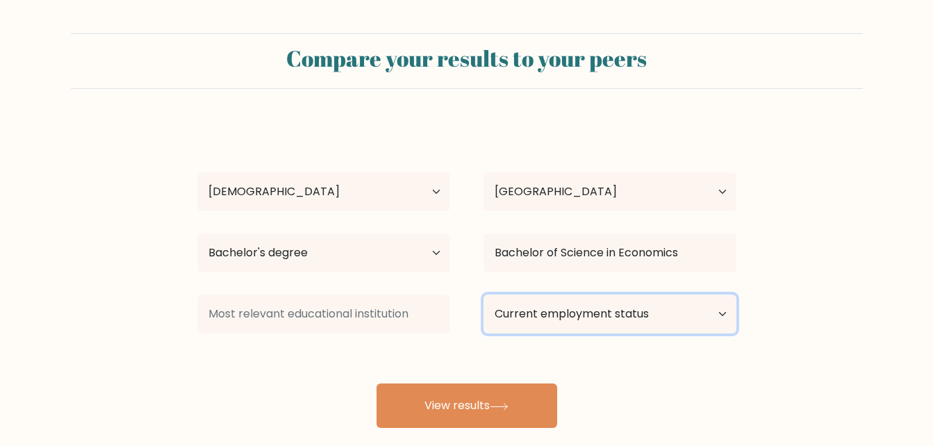
click at [612, 310] on select "Current employment status Employed Student Retired Other / prefer not to answer" at bounding box center [609, 313] width 253 height 39
click at [849, 381] on form "Compare your results to your peers Jenelyn Carillo Age Under 18 years old 18-24…" at bounding box center [466, 230] width 933 height 394
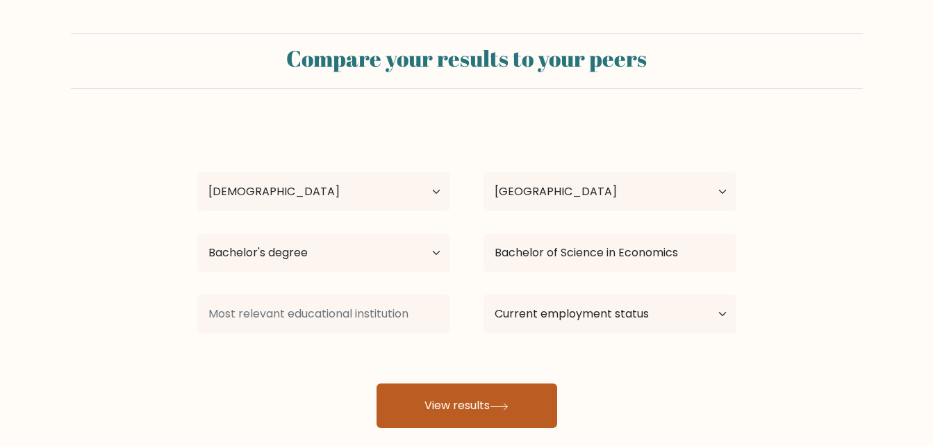
click at [537, 401] on button "View results" at bounding box center [466, 405] width 181 height 44
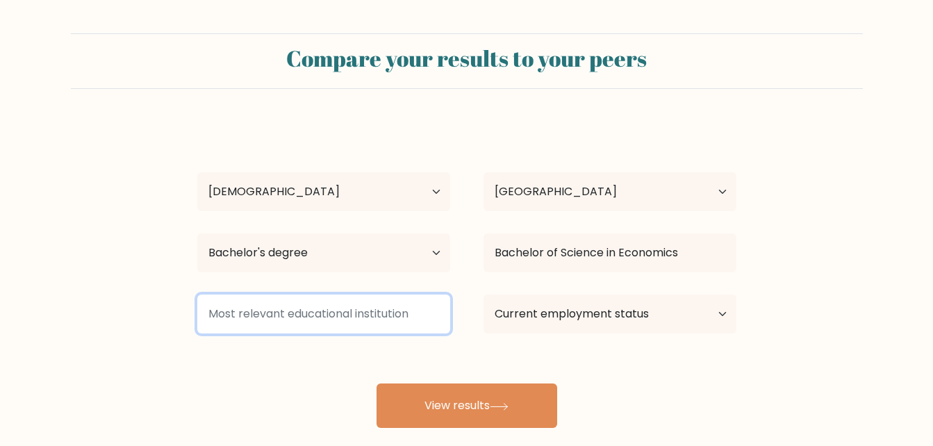
drag, startPoint x: 439, startPoint y: 319, endPoint x: 268, endPoint y: 315, distance: 170.9
click at [268, 315] on input at bounding box center [323, 313] width 253 height 39
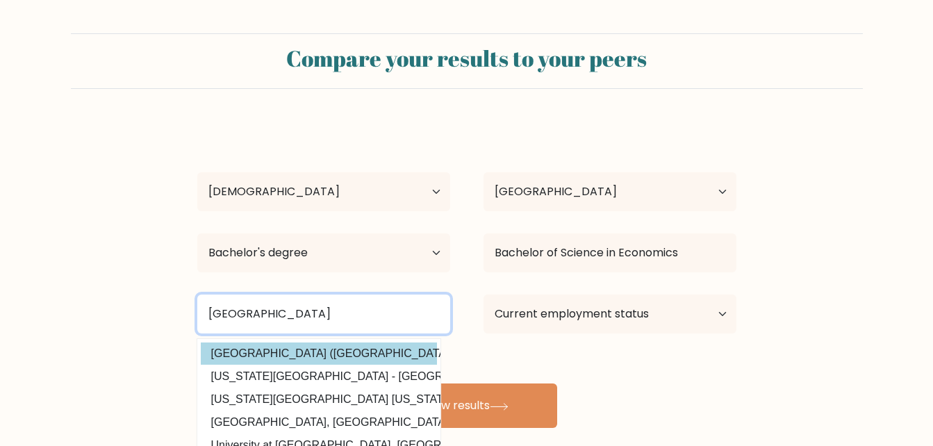
type input "[GEOGRAPHIC_DATA]"
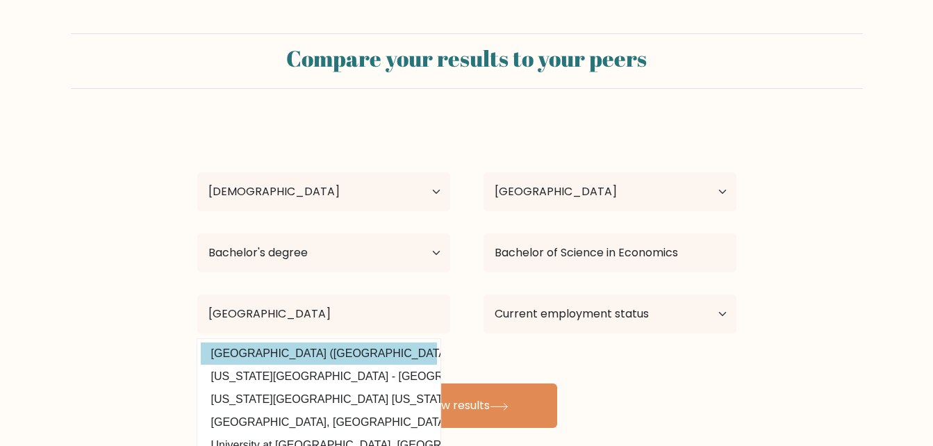
click at [358, 348] on option "Bicol University (Philippines)" at bounding box center [319, 353] width 236 height 22
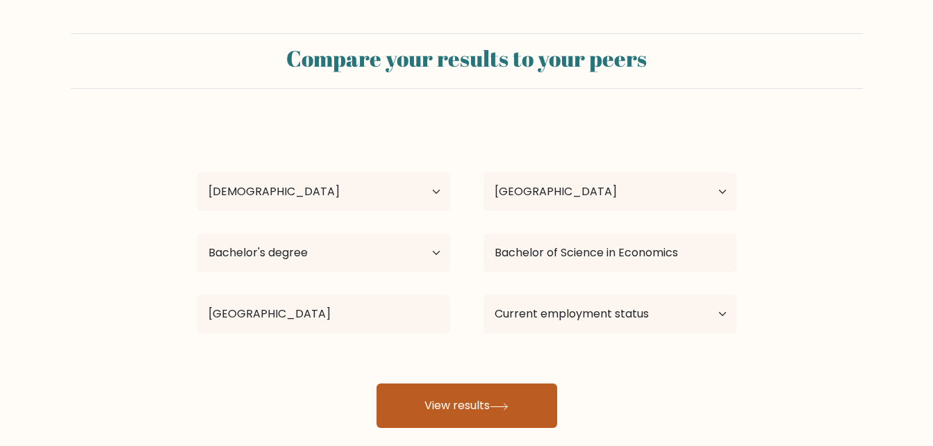
click at [462, 406] on button "View results" at bounding box center [466, 405] width 181 height 44
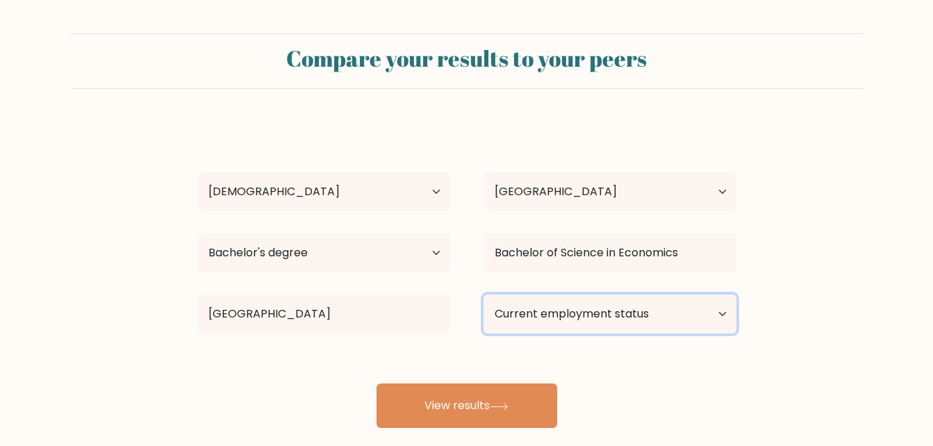
click at [705, 317] on select "Current employment status Employed Student Retired Other / prefer not to answer" at bounding box center [609, 313] width 253 height 39
select select "other"
click at [483, 294] on select "Current employment status Employed Student Retired Other / prefer not to answer" at bounding box center [609, 313] width 253 height 39
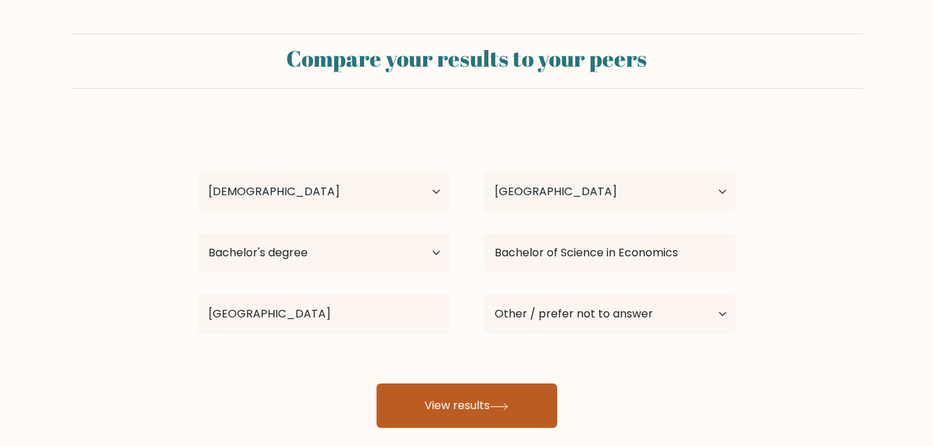
click at [440, 396] on button "View results" at bounding box center [466, 405] width 181 height 44
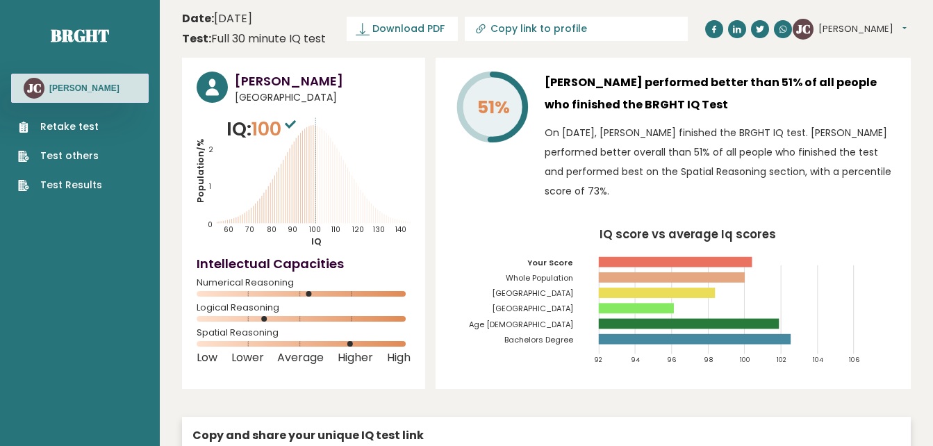
drag, startPoint x: 546, startPoint y: 74, endPoint x: 626, endPoint y: 186, distance: 137.0
click at [626, 186] on div "[PERSON_NAME] performed better than 51% of all people who finished the BRGHT IQ…" at bounding box center [719, 140] width 351 height 136
copy div "[PERSON_NAME] performed better than 51% of all people who finished the BRGHT IQ…"
